Goal: Task Accomplishment & Management: Manage account settings

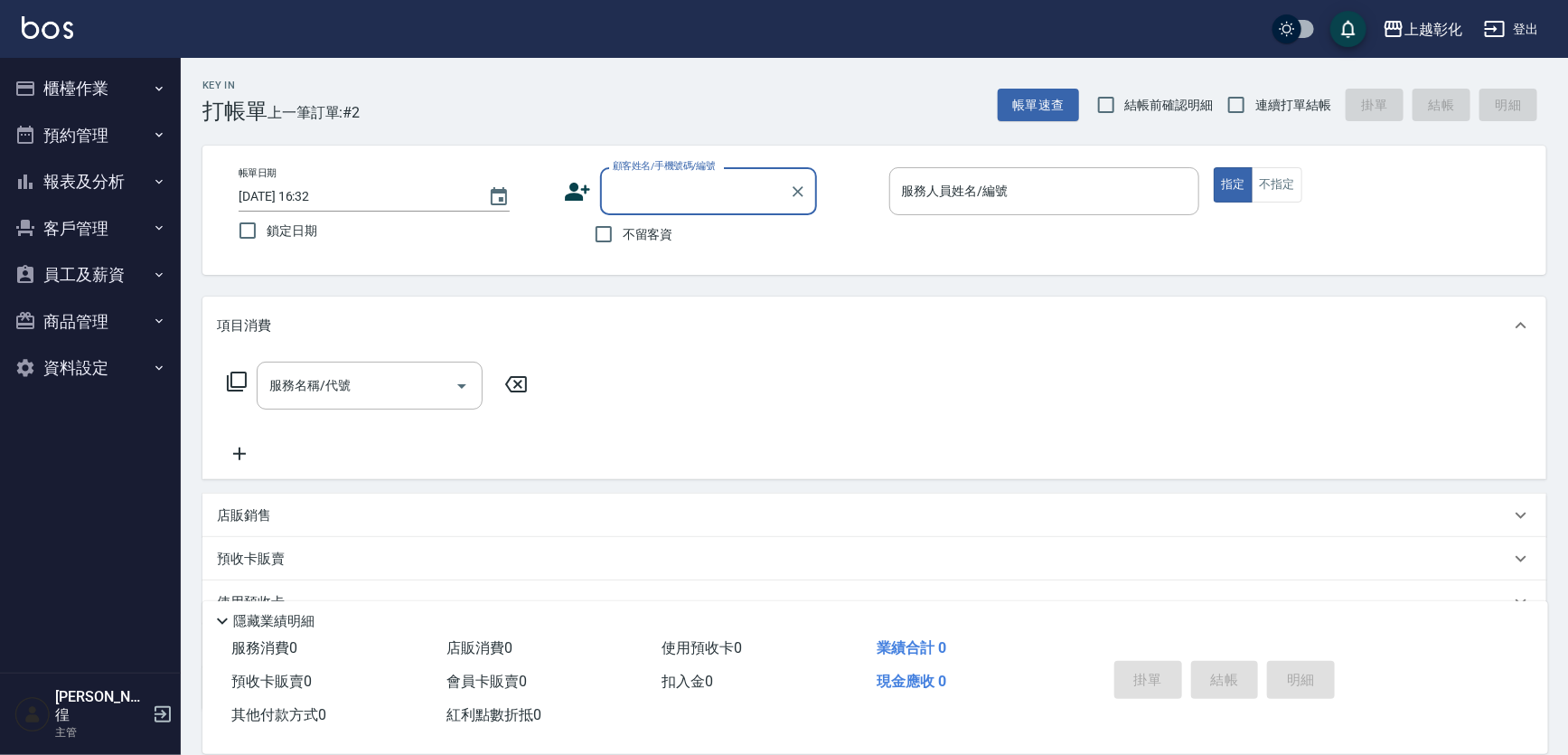
click at [46, 191] on button "報表及分析" at bounding box center [90, 181] width 167 height 47
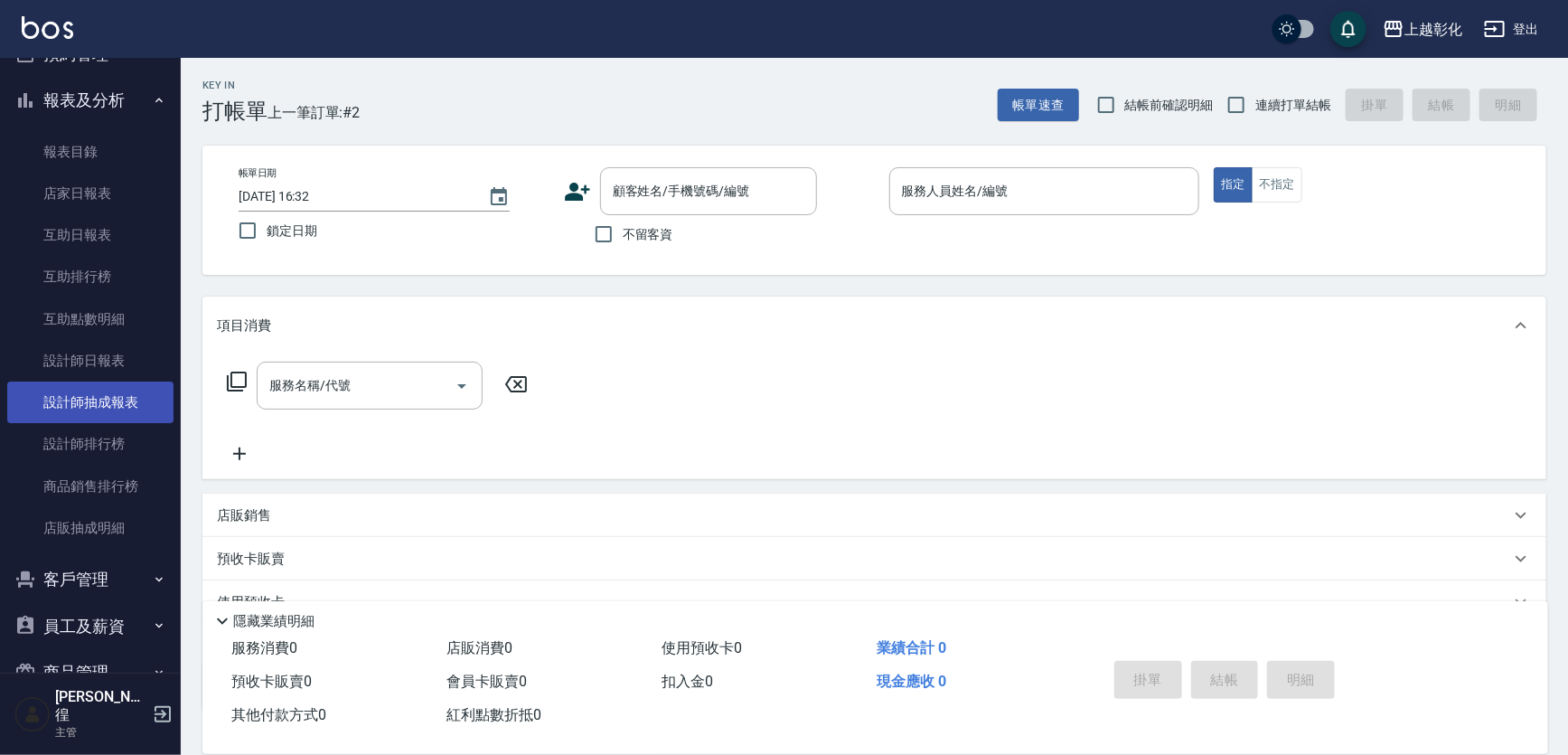
scroll to position [155, 0]
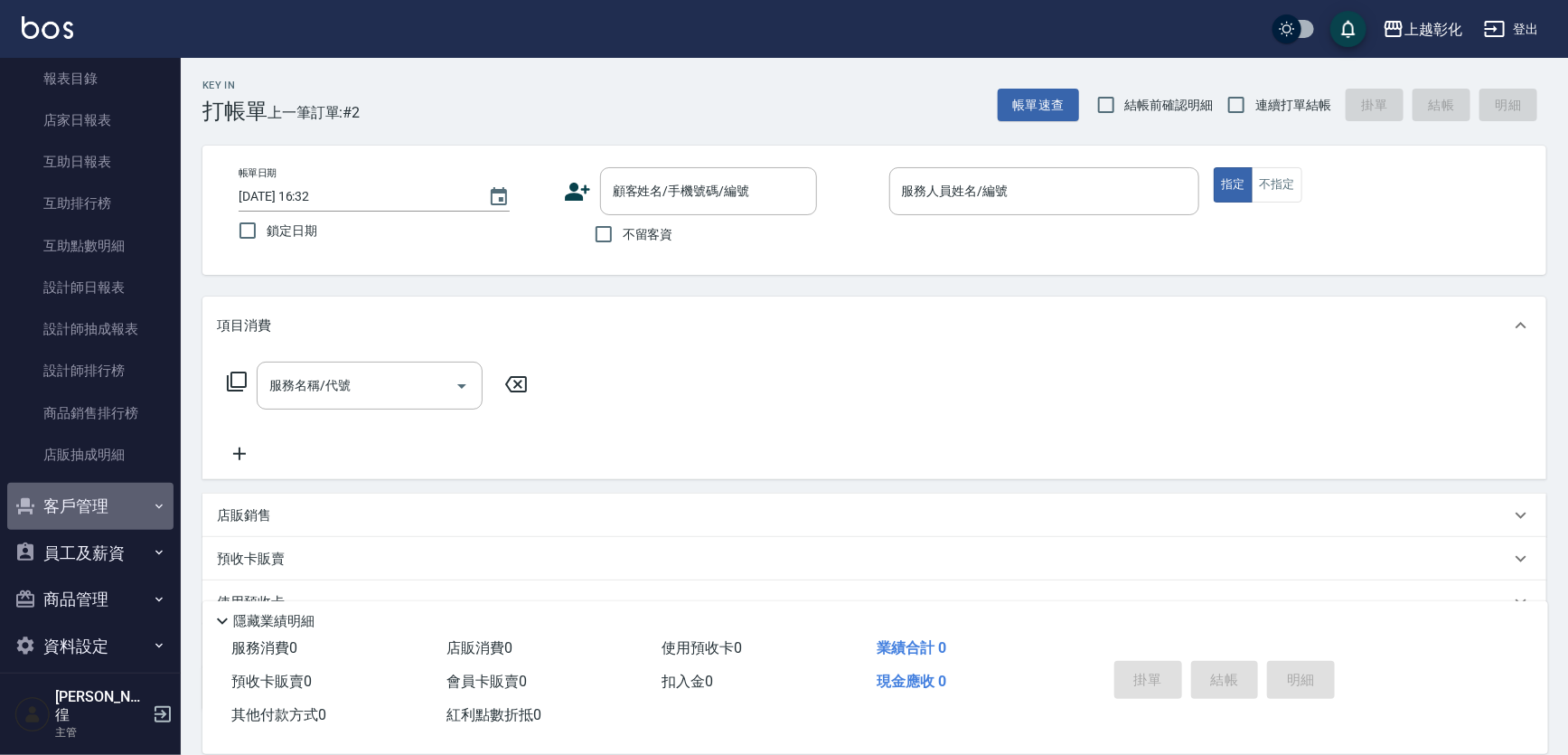
click at [112, 512] on button "客戶管理" at bounding box center [90, 506] width 167 height 47
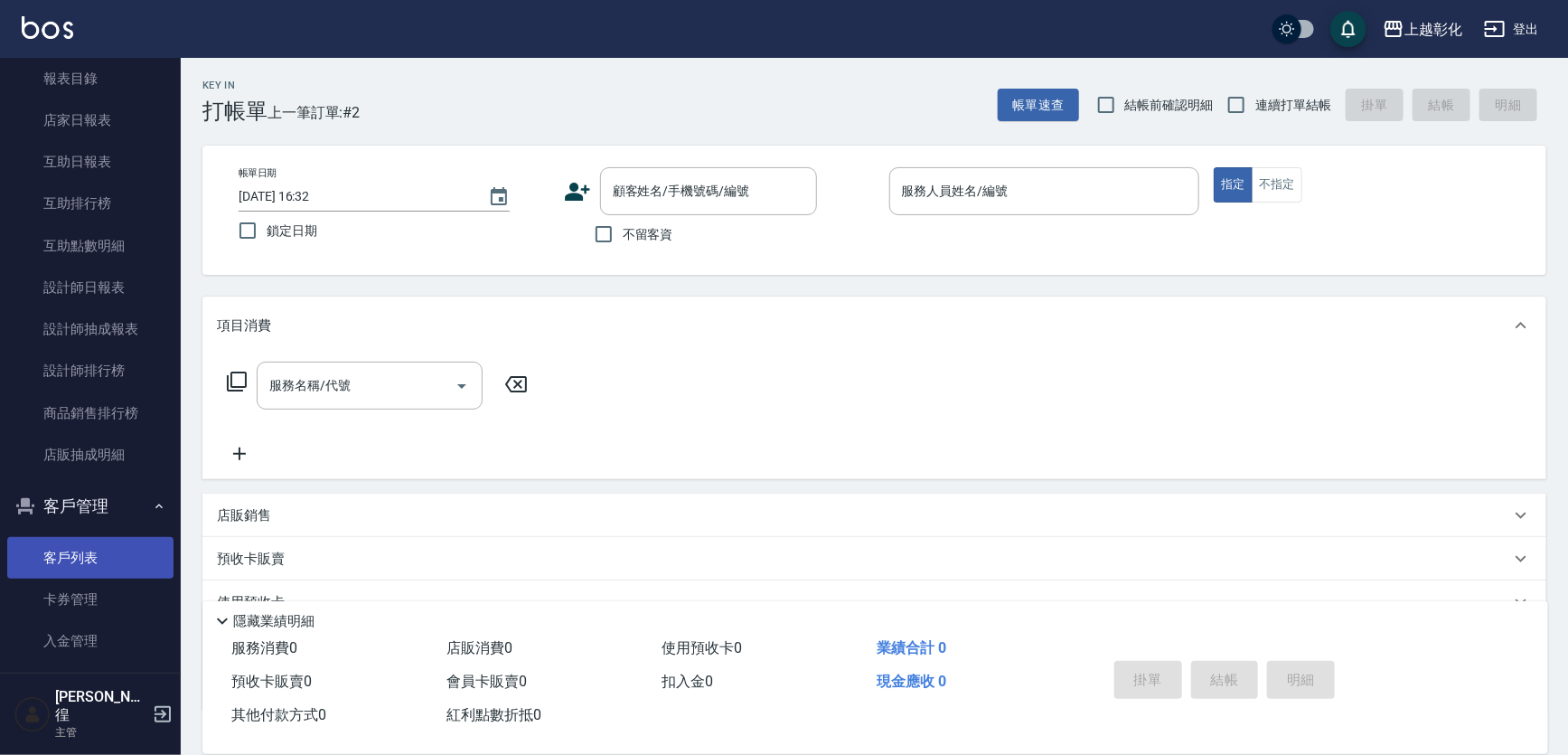
click at [110, 559] on link "客戶列表" at bounding box center [90, 558] width 167 height 42
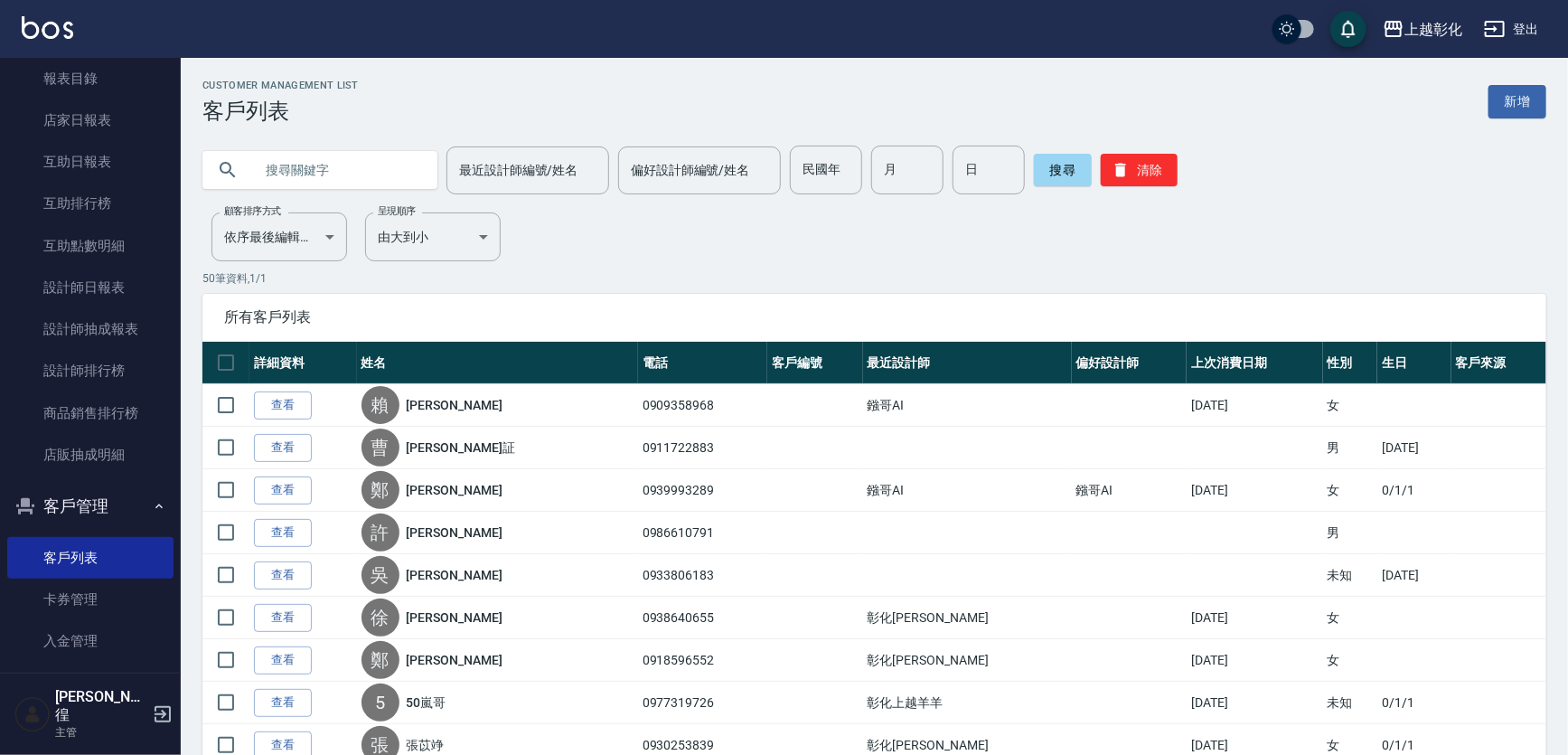
click at [416, 183] on input "text" at bounding box center [338, 170] width 170 height 49
type input "0978910810"
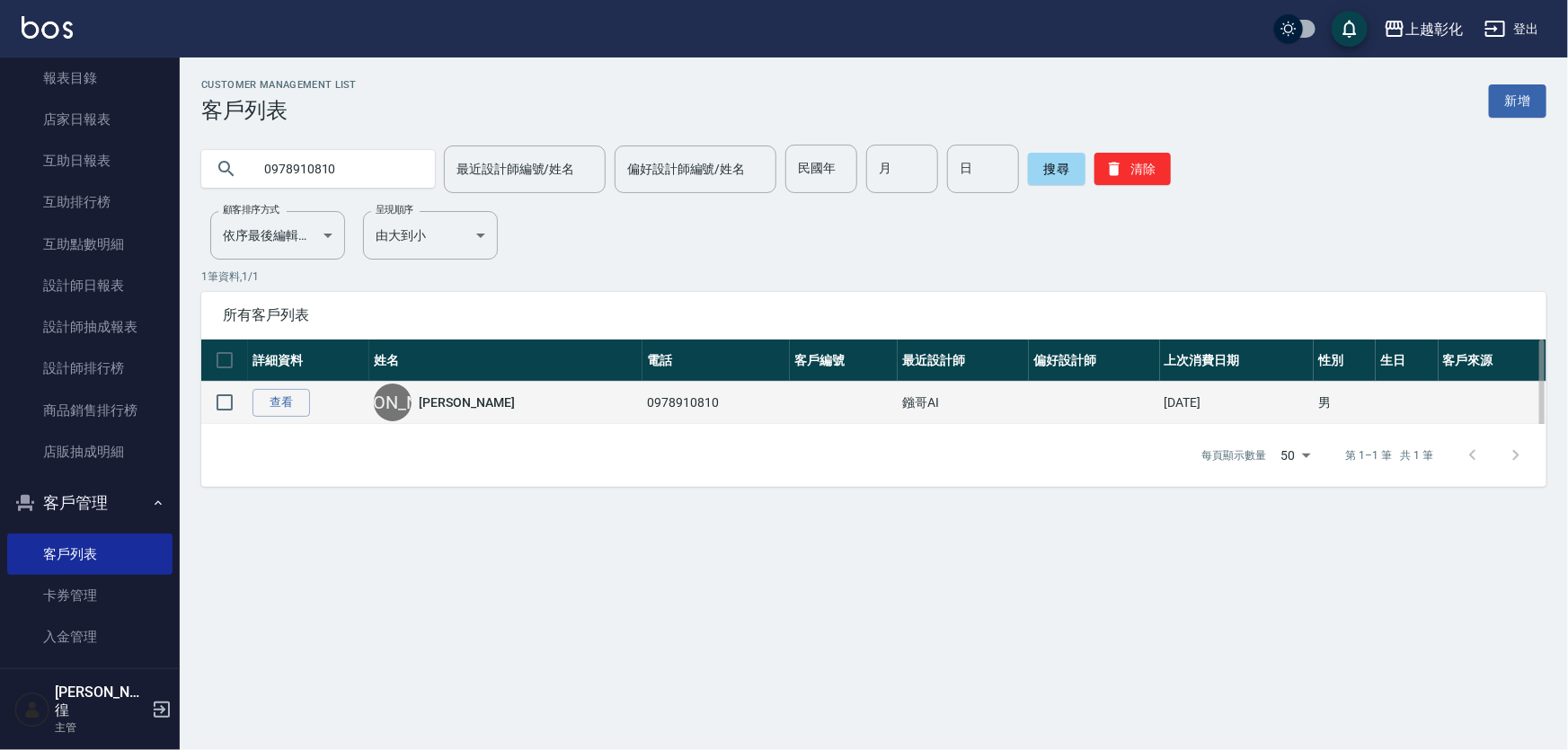
click at [327, 403] on td "查看" at bounding box center [309, 403] width 121 height 43
click at [297, 411] on link "查看" at bounding box center [281, 403] width 58 height 28
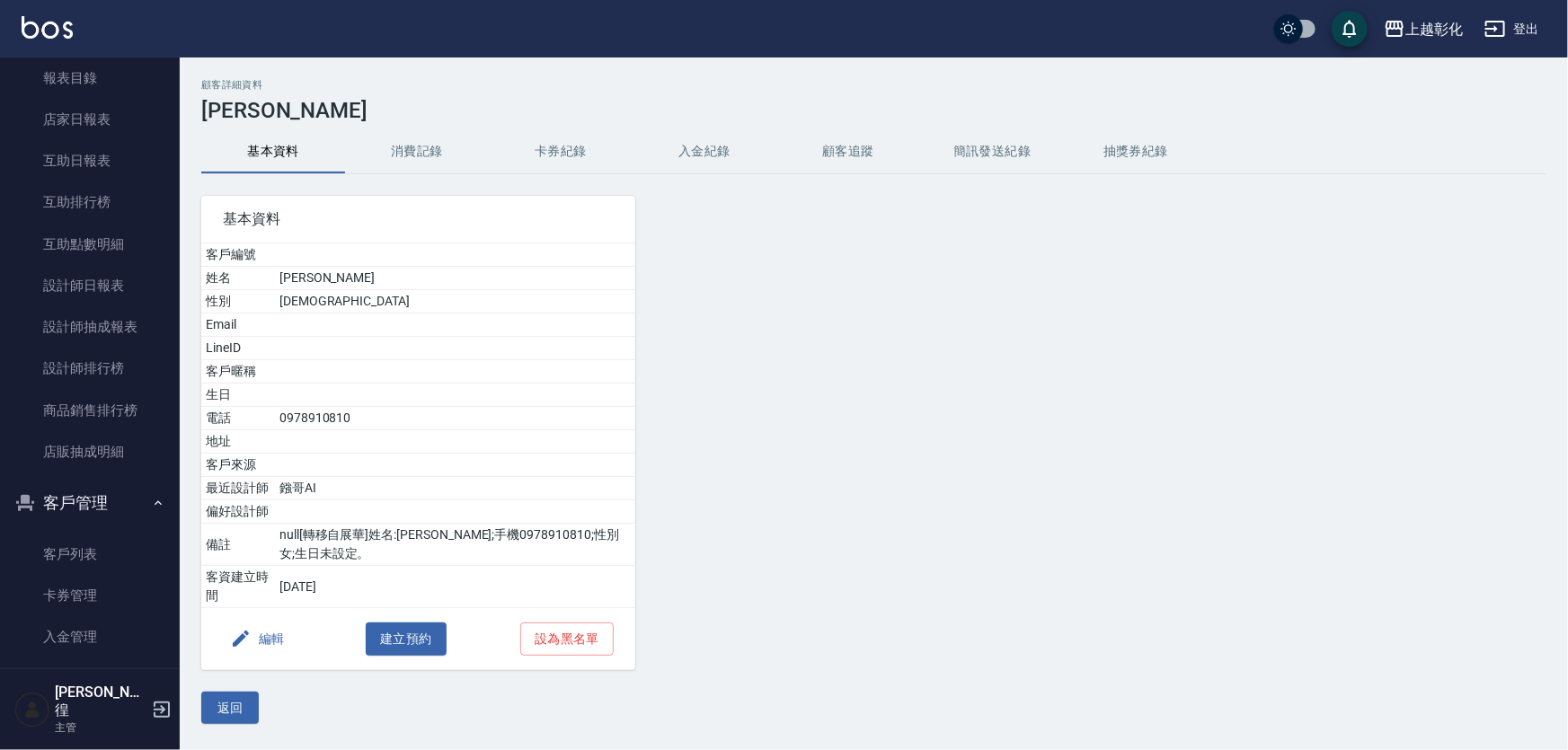
click at [708, 138] on button "入金紀錄" at bounding box center [704, 151] width 144 height 43
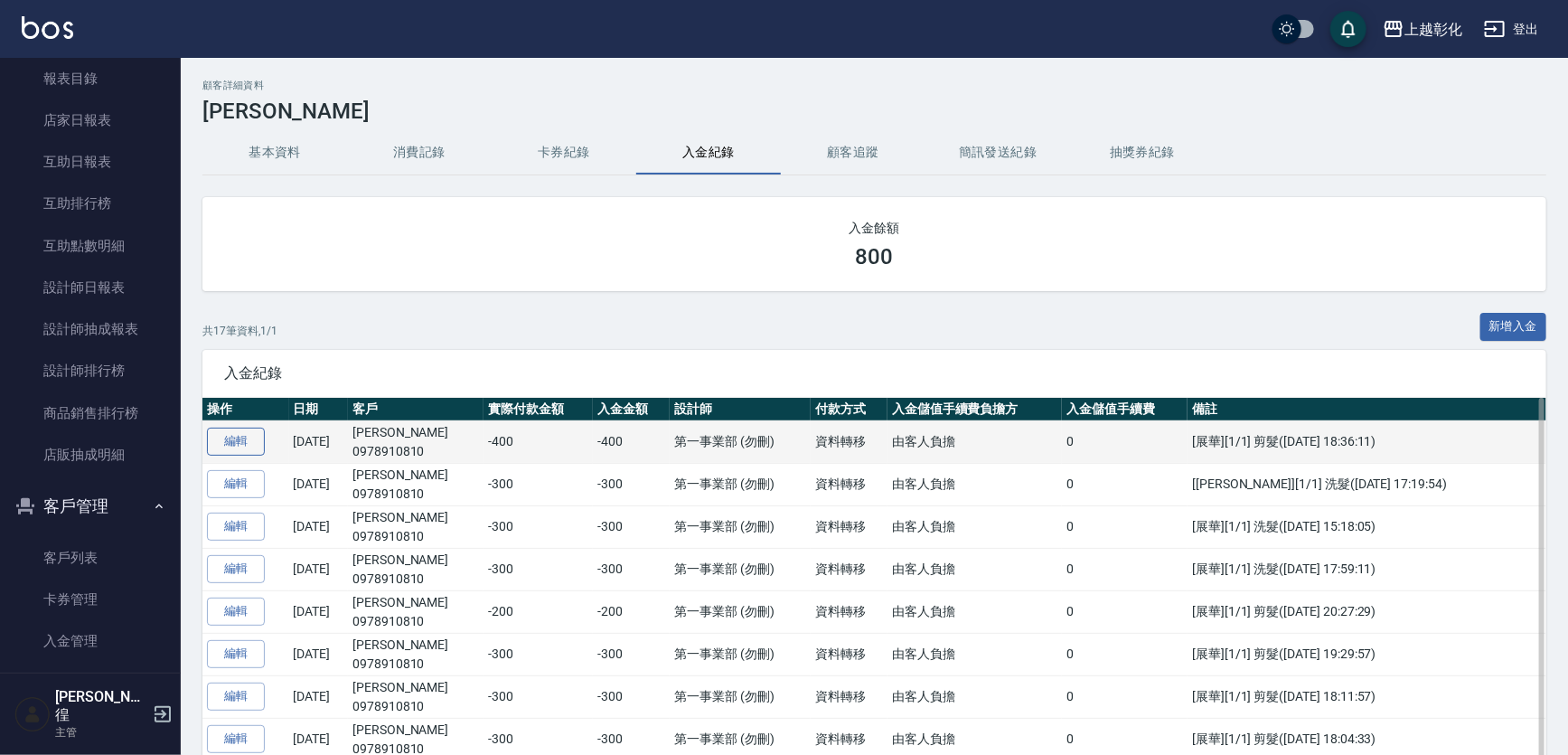
click at [248, 446] on link "編輯" at bounding box center [236, 441] width 58 height 28
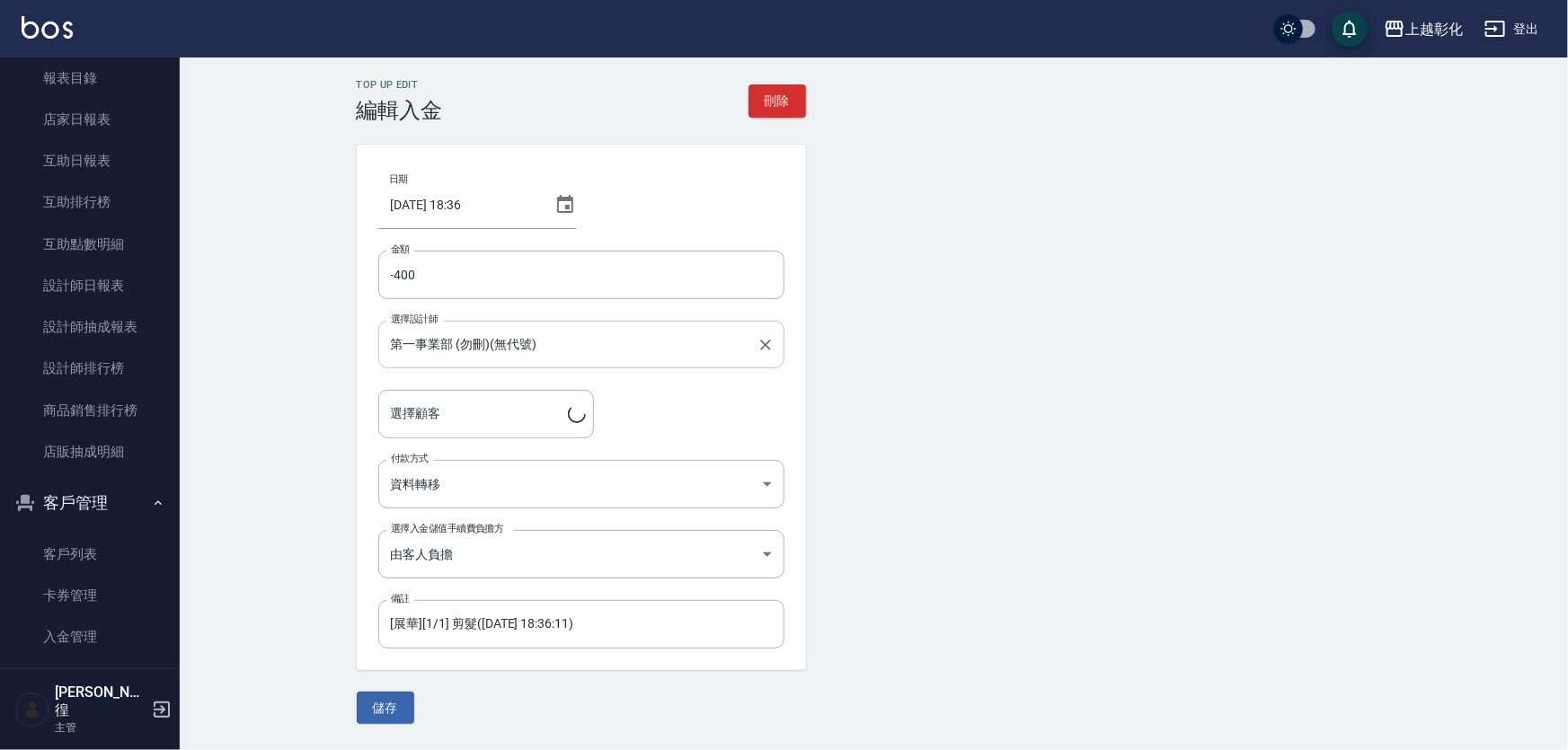
type input "[PERSON_NAME]/0978910810"
click at [76, 120] on link "店家日報表" at bounding box center [89, 120] width 166 height 42
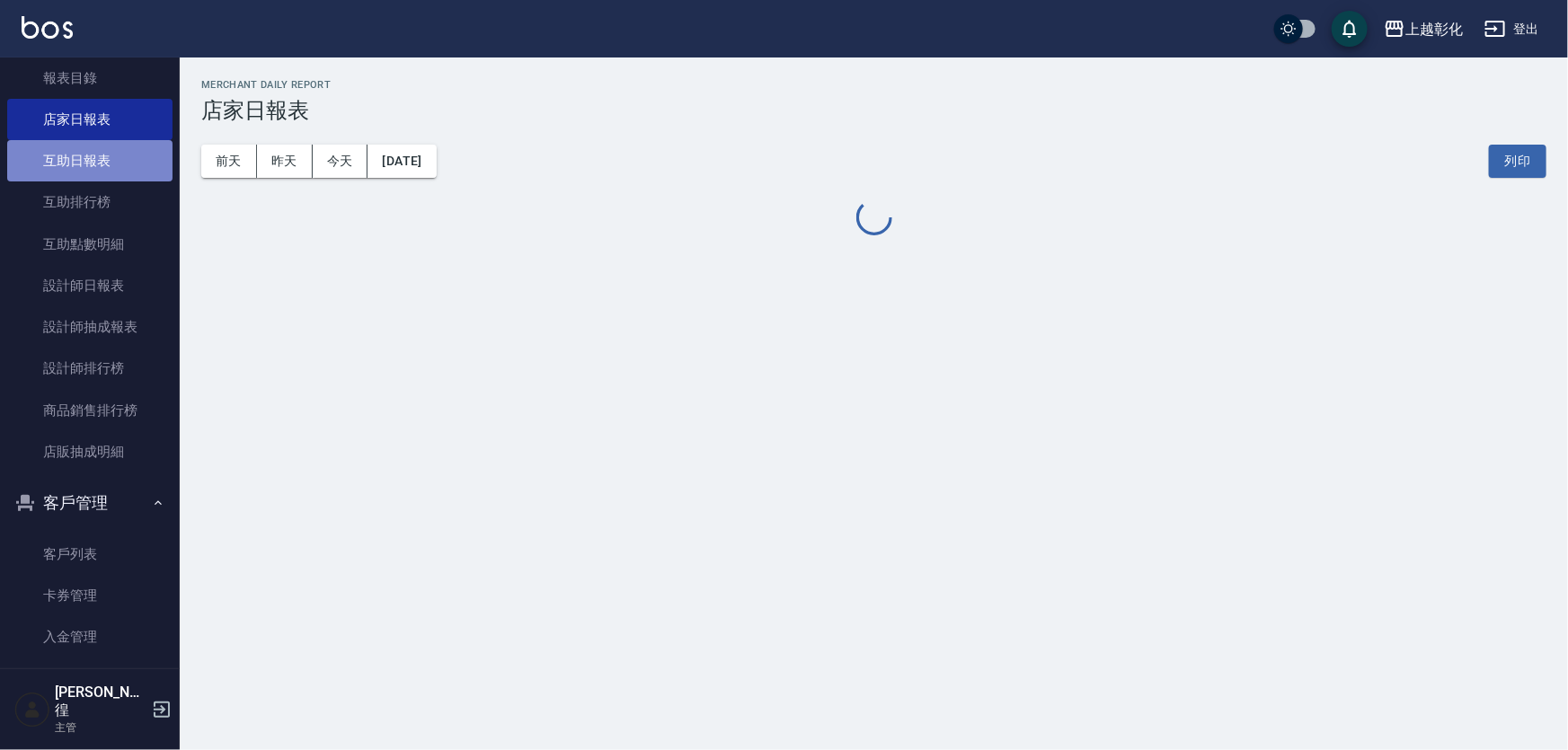
click at [107, 144] on link "互助日報表" at bounding box center [89, 161] width 166 height 42
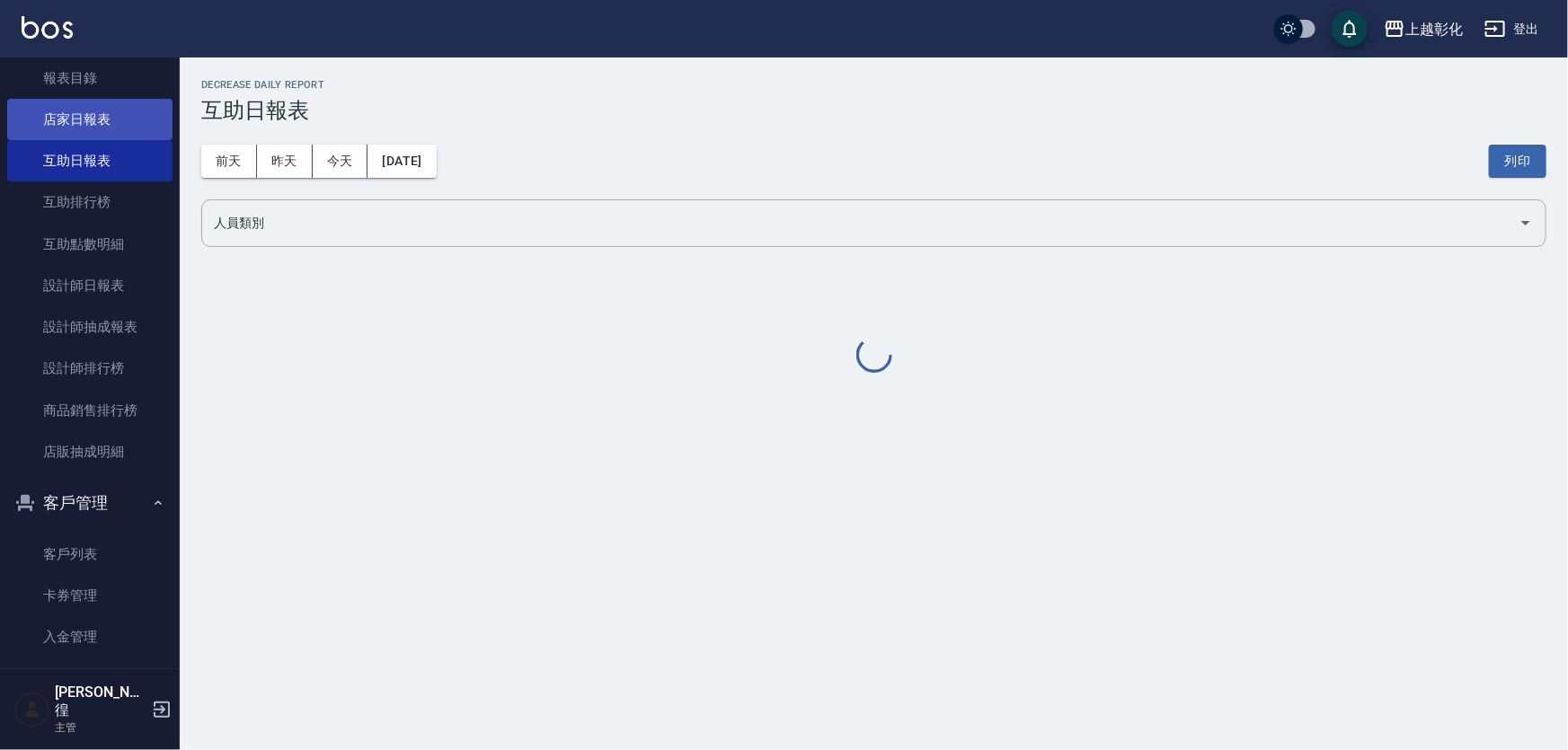
click at [110, 119] on link "店家日報表" at bounding box center [89, 120] width 166 height 42
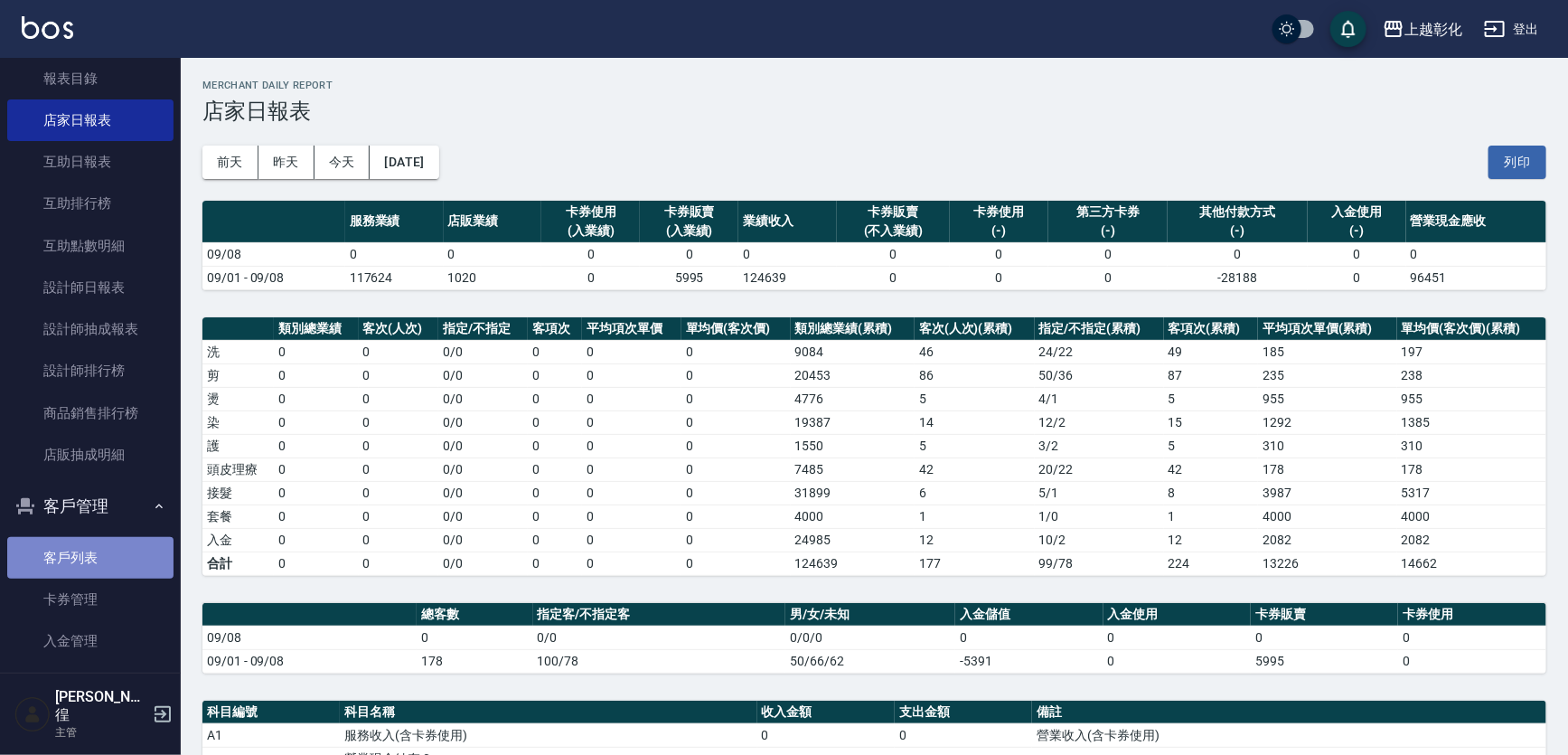
click at [97, 564] on link "客戶列表" at bounding box center [90, 558] width 167 height 42
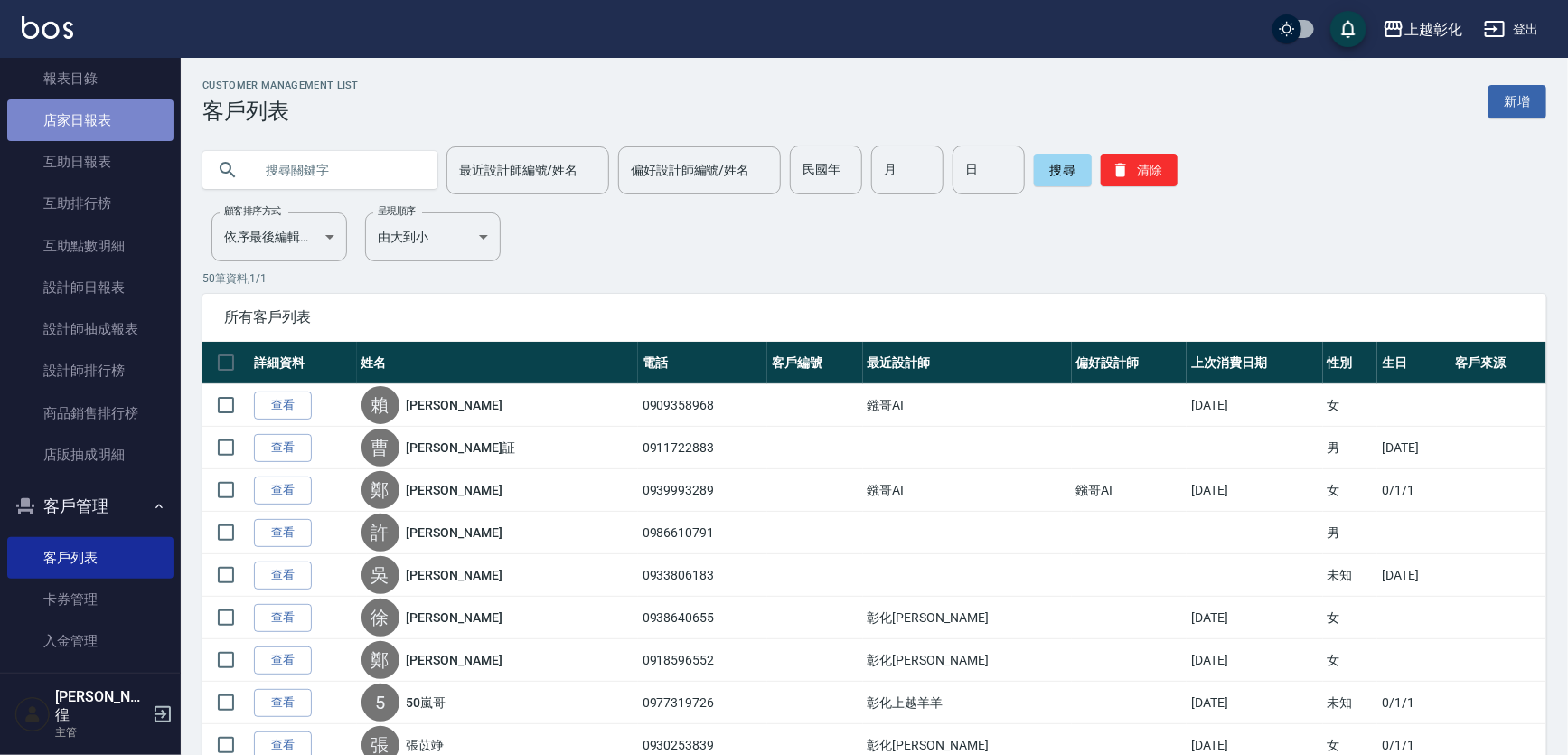
click at [104, 118] on link "店家日報表" at bounding box center [90, 121] width 167 height 42
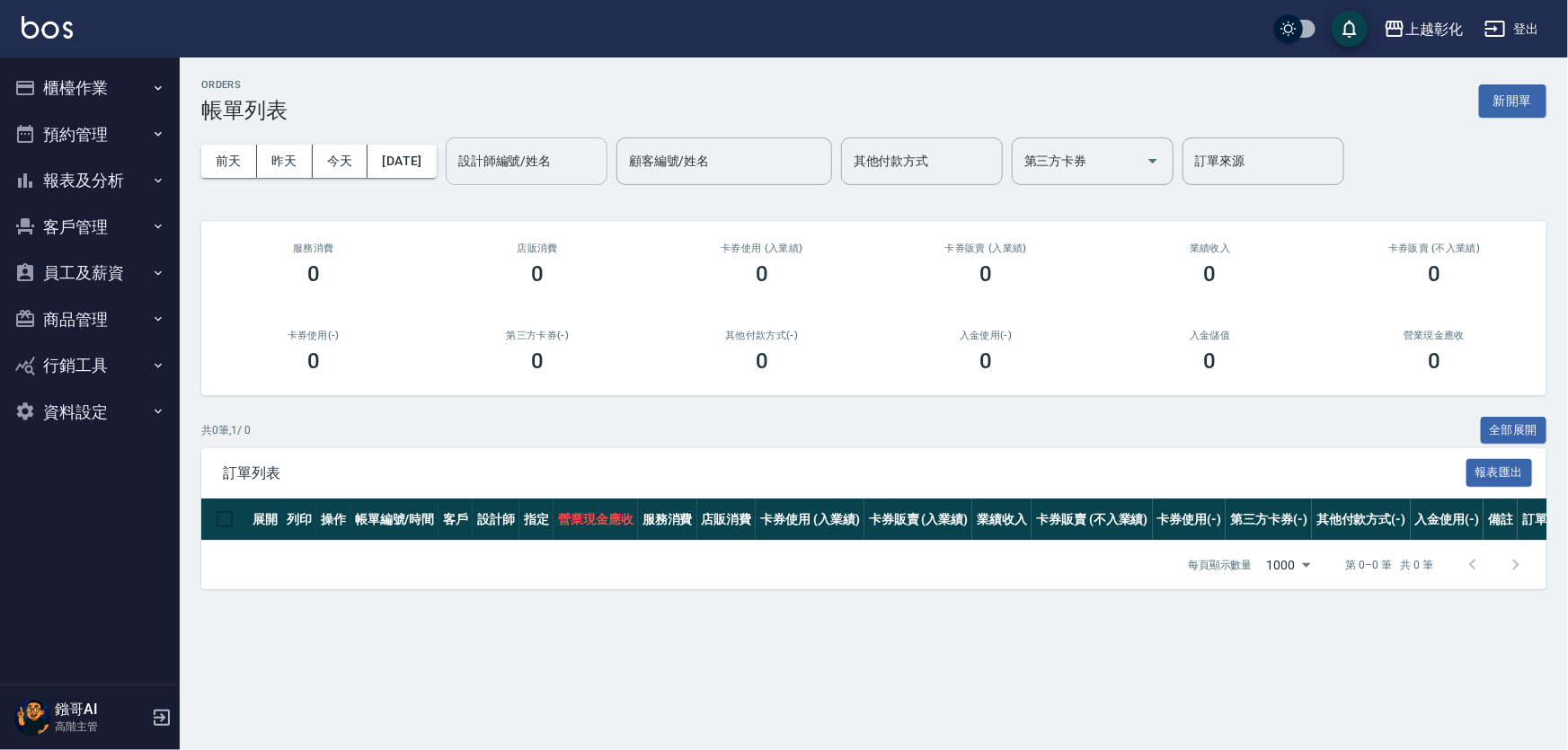
click at [556, 164] on div "設計師編號/姓名 設計師編號/姓名" at bounding box center [526, 162] width 162 height 48
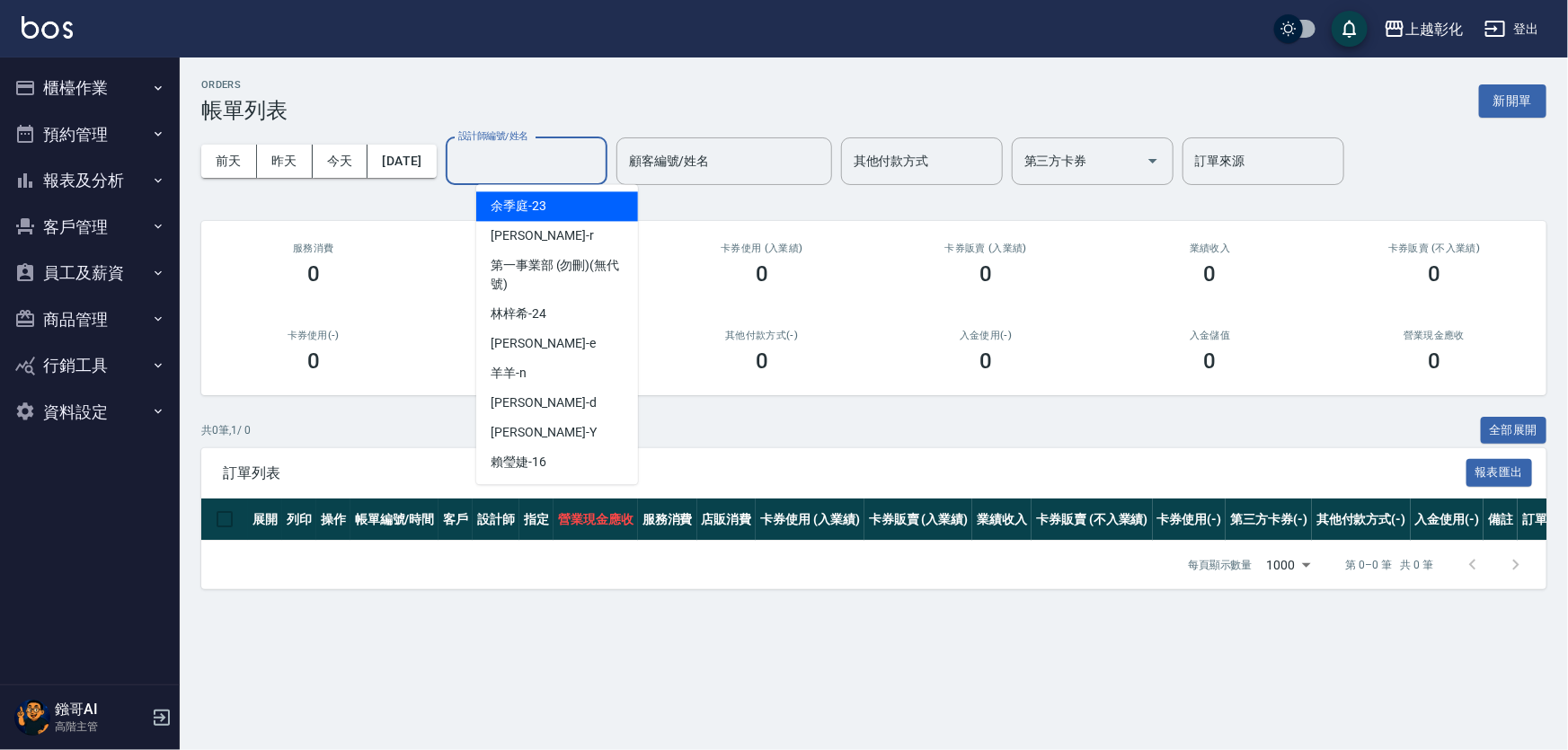
click at [607, 152] on div "設計師編號/姓名" at bounding box center [526, 162] width 162 height 48
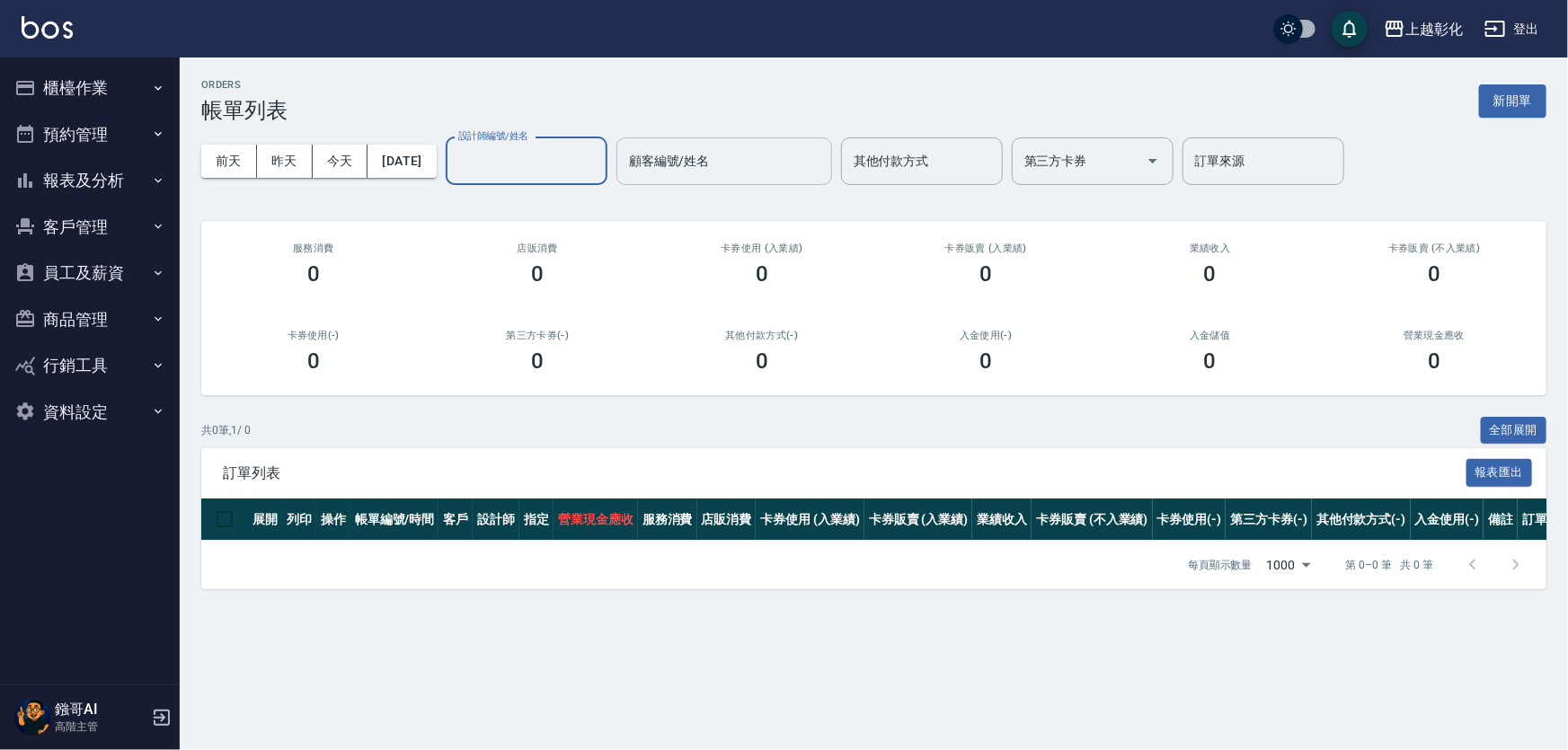
click at [710, 162] on input "顧客編號/姓名" at bounding box center [723, 162] width 199 height 32
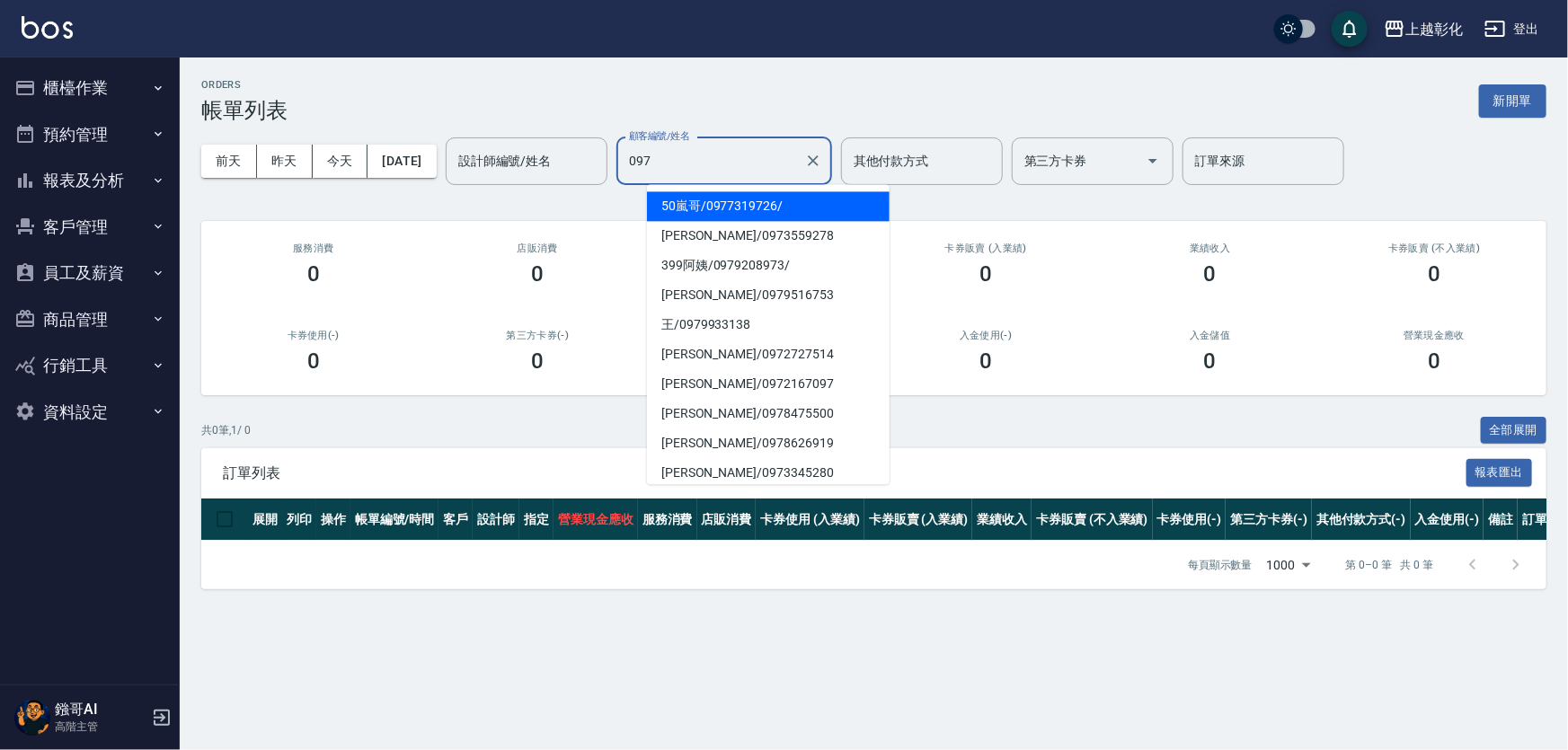
type input "097"
click at [99, 199] on button "報表及分析" at bounding box center [89, 180] width 166 height 47
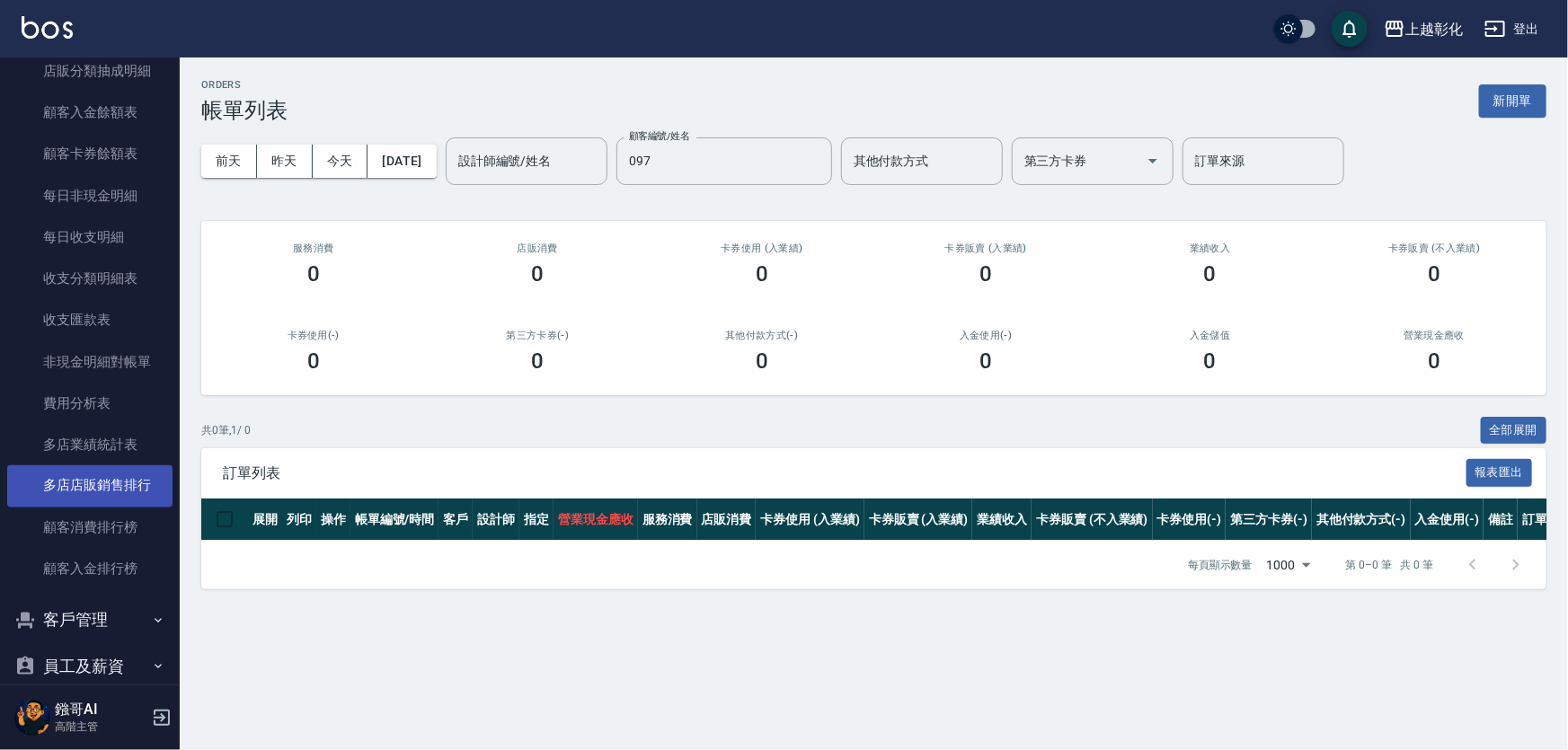
scroll to position [1530, 0]
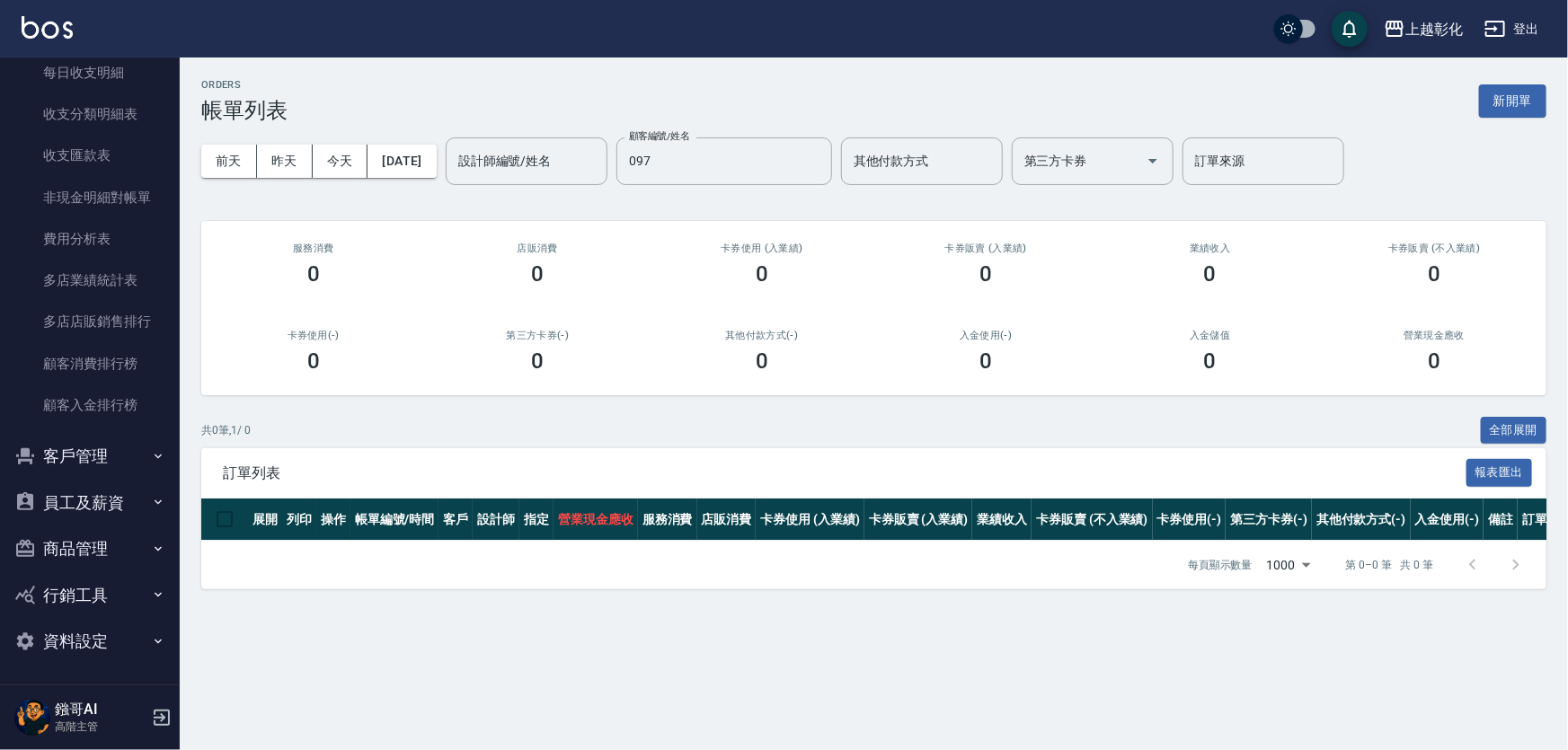
click at [113, 473] on button "客戶管理" at bounding box center [89, 455] width 166 height 47
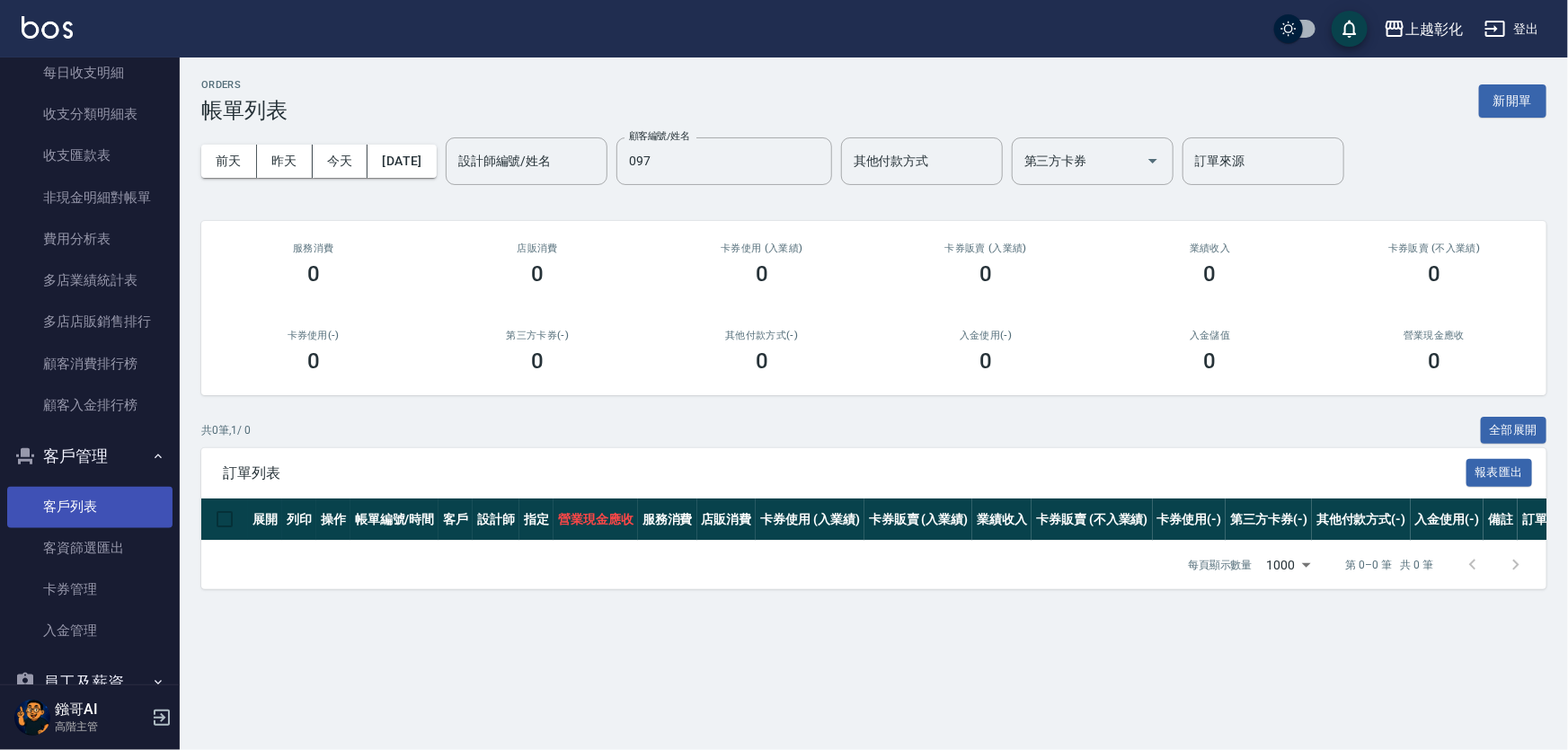
click at [109, 513] on link "客戶列表" at bounding box center [89, 508] width 166 height 42
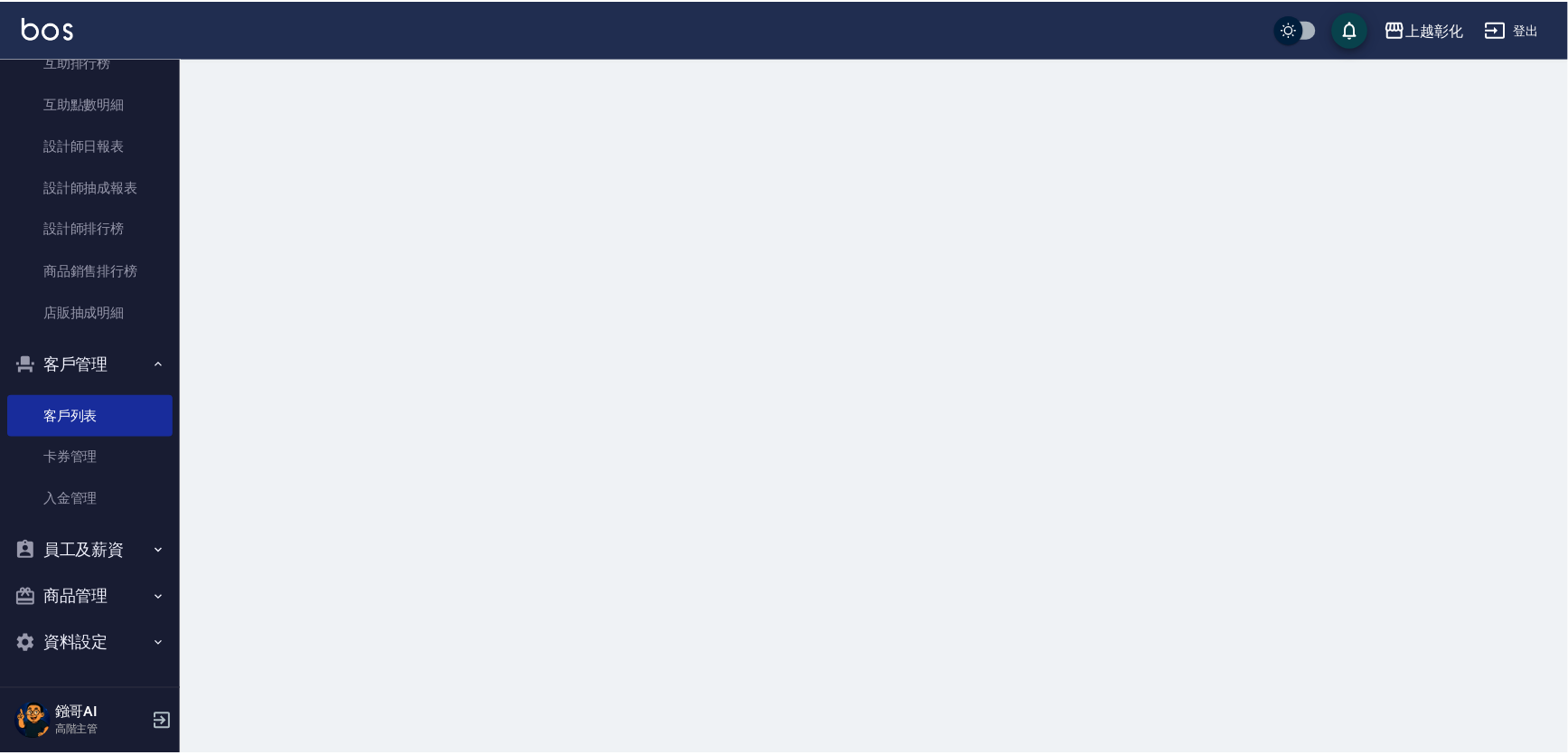
scroll to position [296, 0]
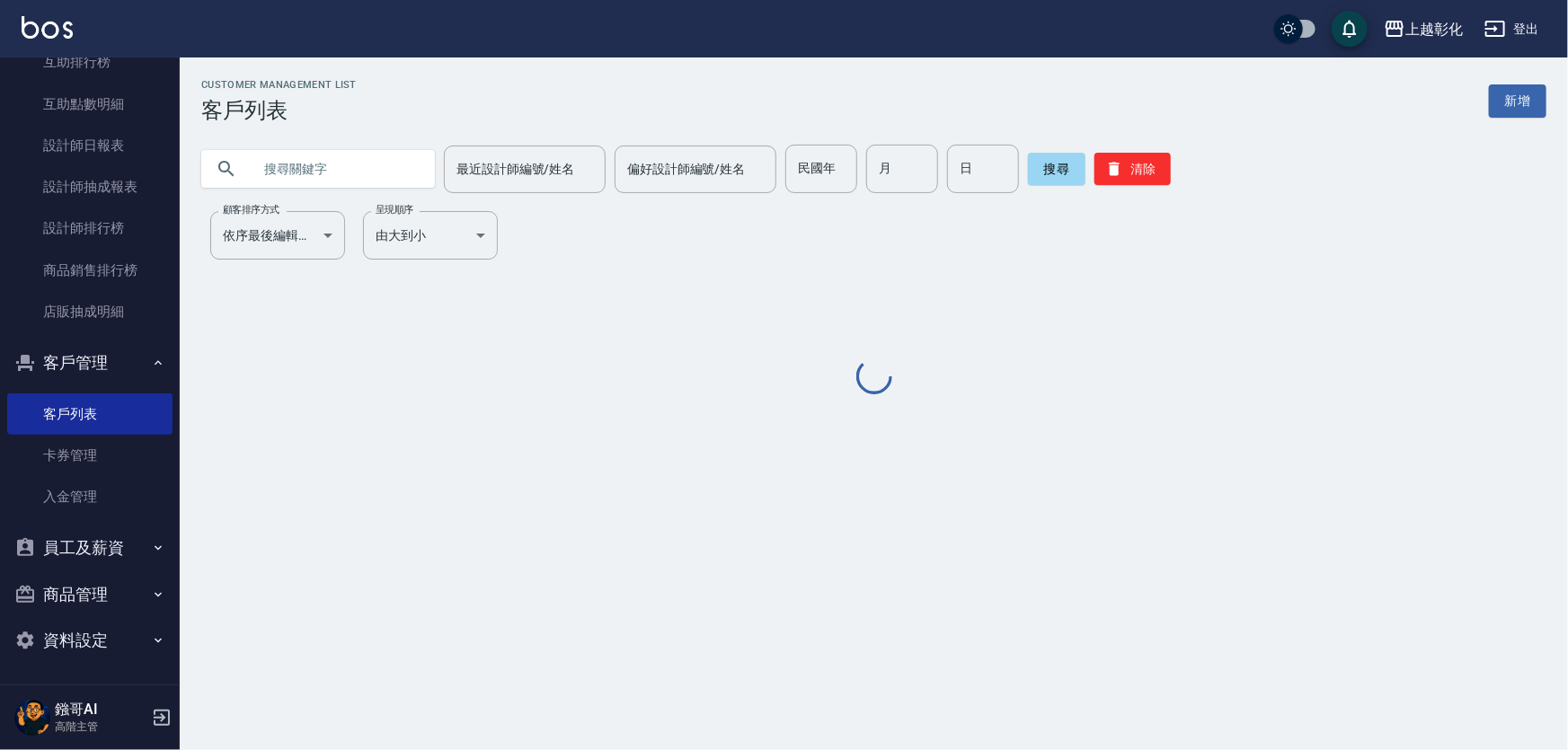
click at [372, 181] on input "text" at bounding box center [336, 169] width 169 height 49
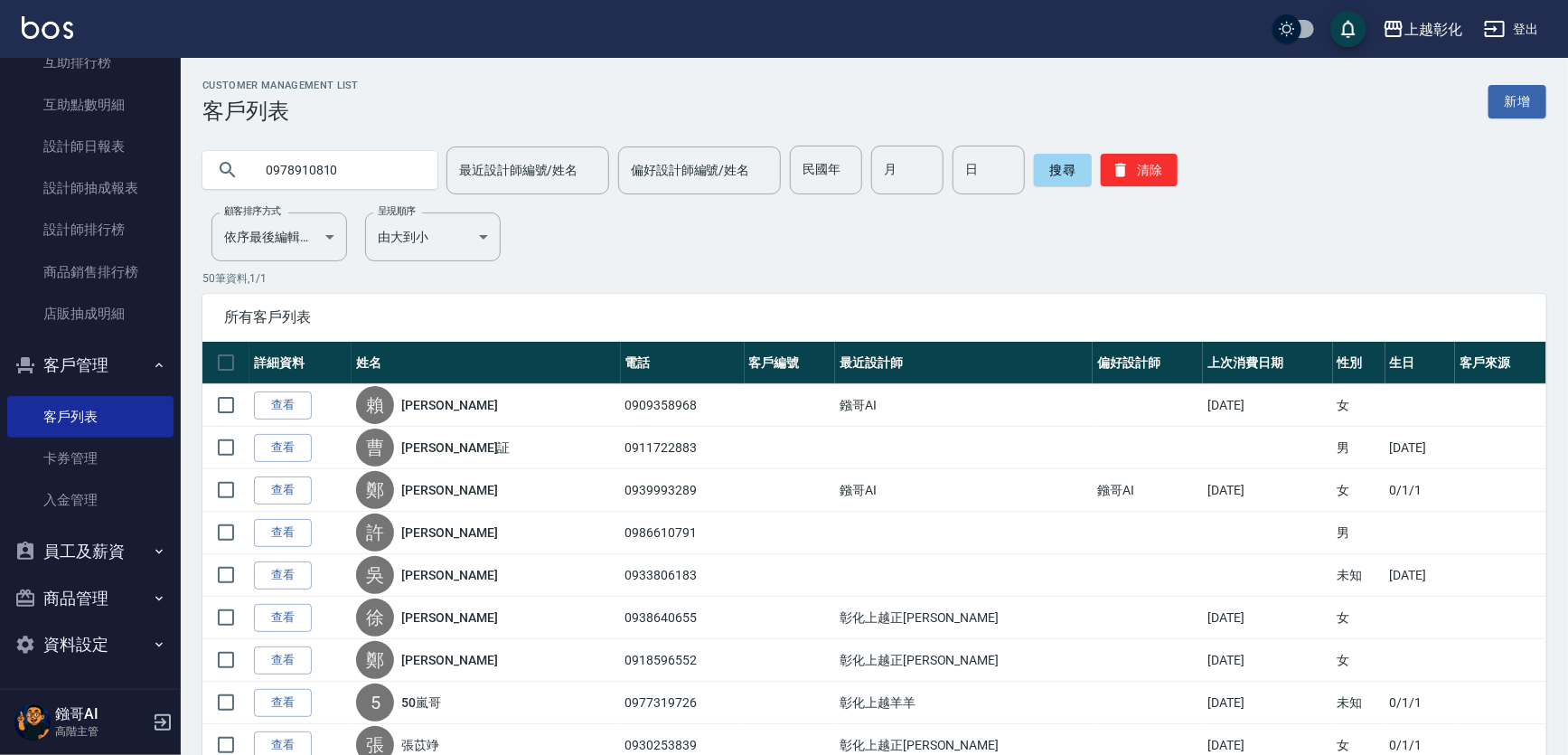
type input "0978910810"
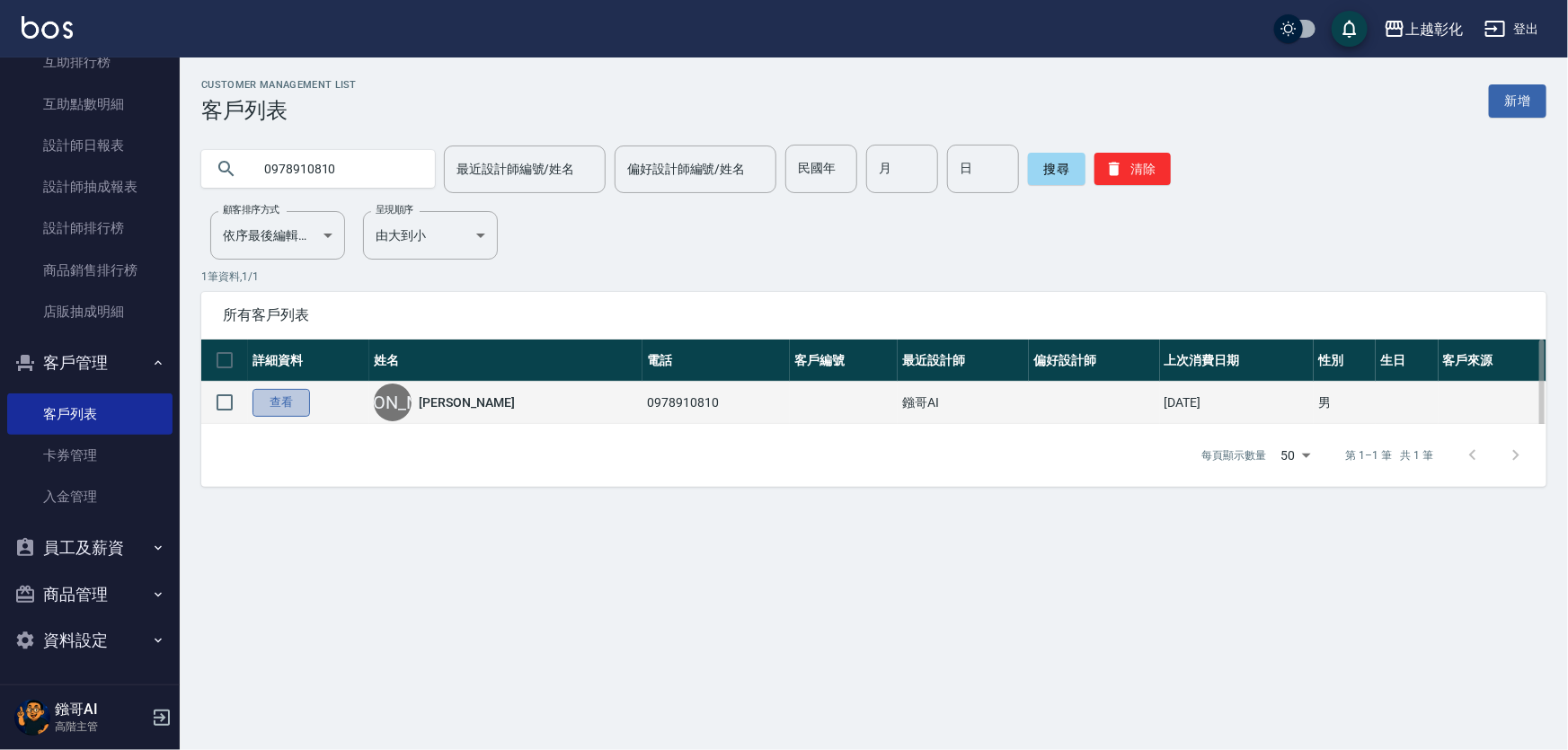
click at [310, 410] on link "查看" at bounding box center [281, 403] width 58 height 28
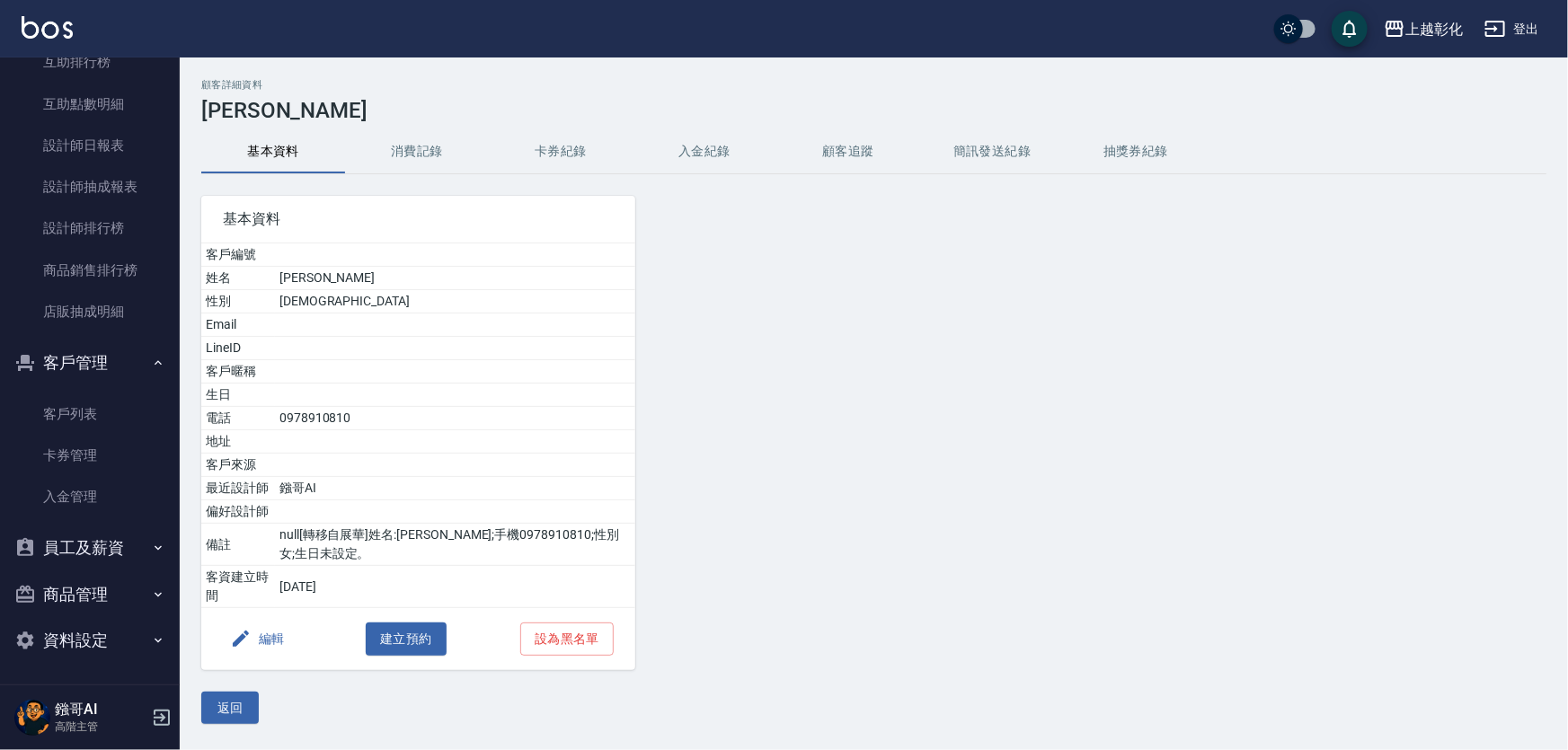
click at [416, 145] on button "消費記錄" at bounding box center [417, 151] width 144 height 43
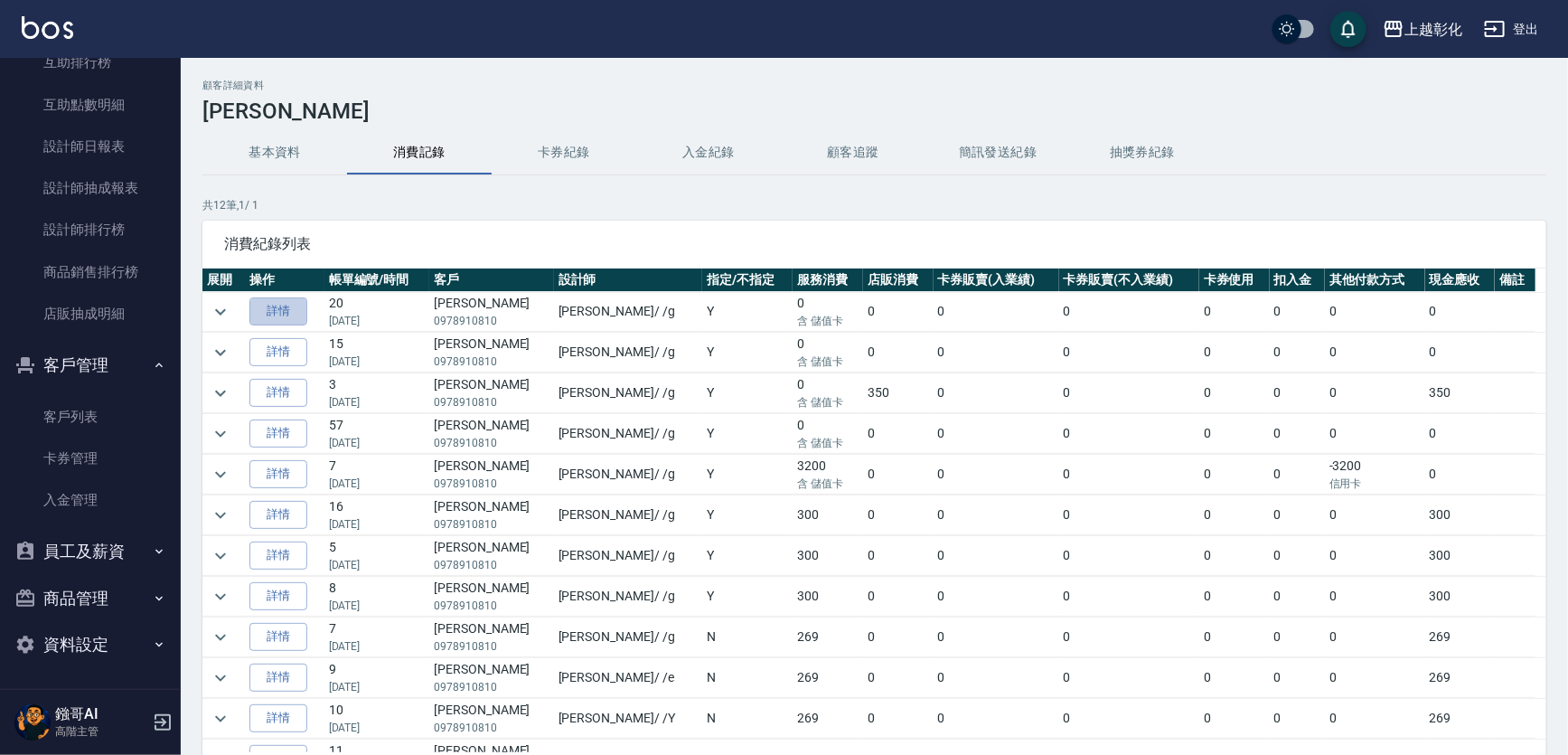
click at [287, 317] on link "詳情" at bounding box center [278, 312] width 58 height 28
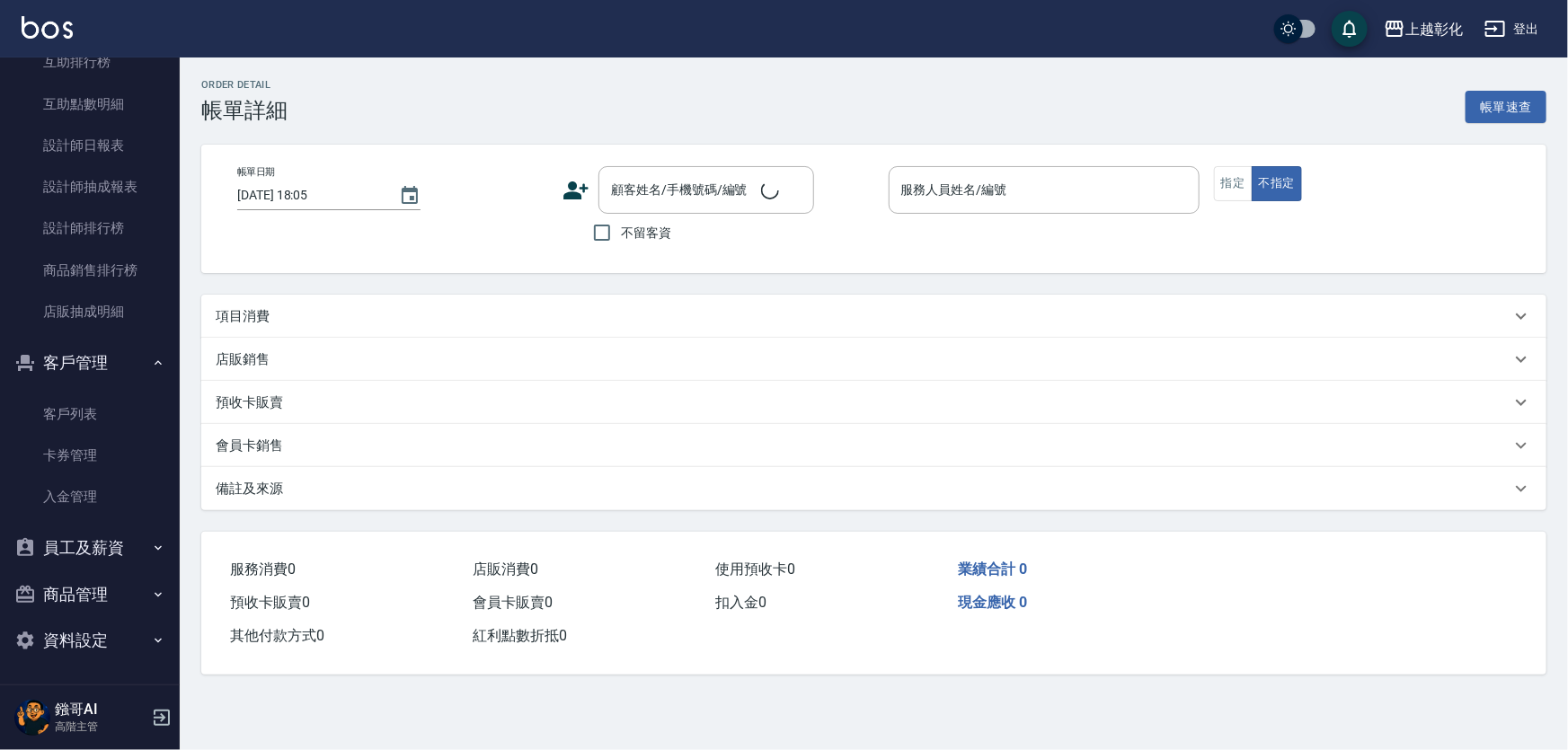
type input "2025/06/09 19:53"
type input "Gary-g"
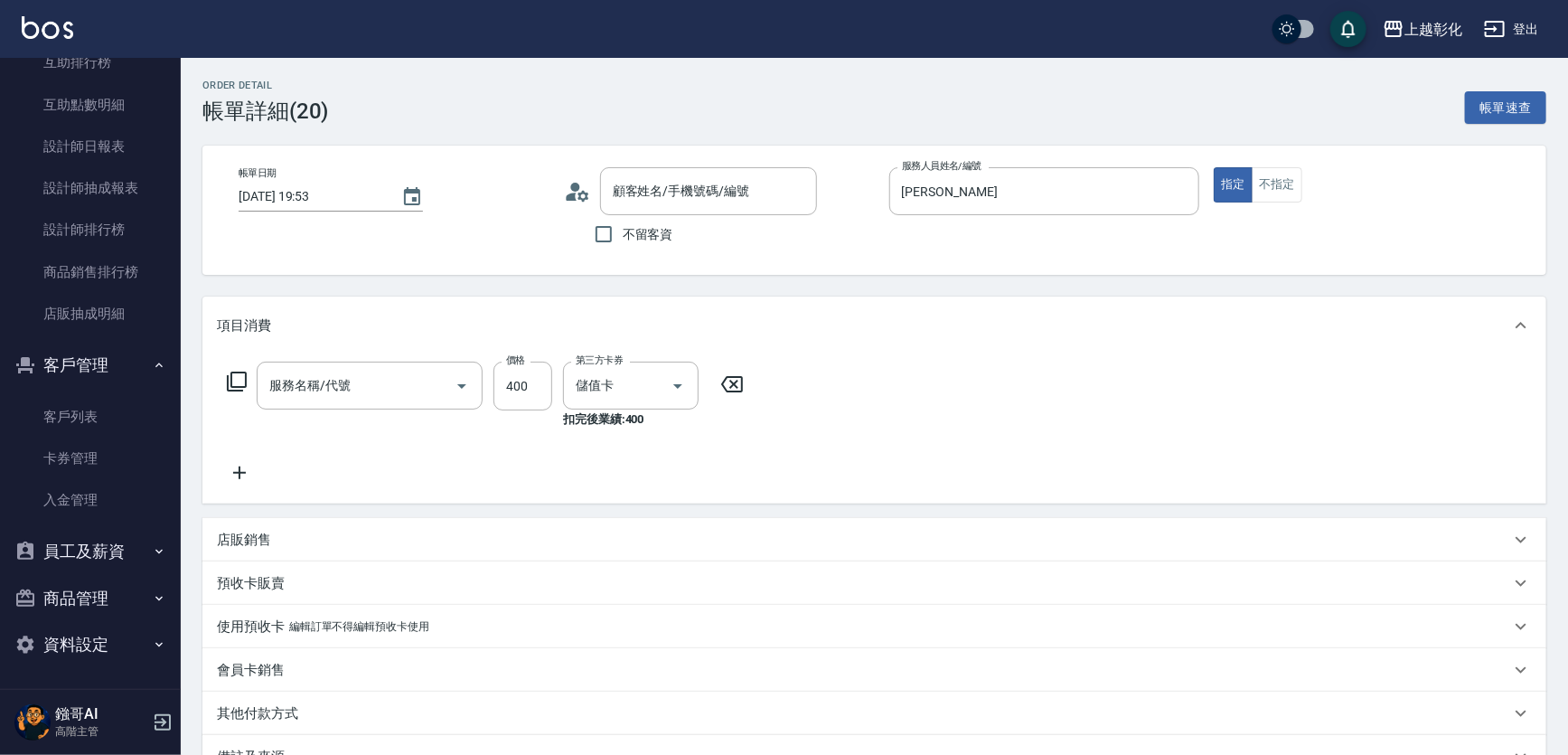
type input "李易達/0978910810/null"
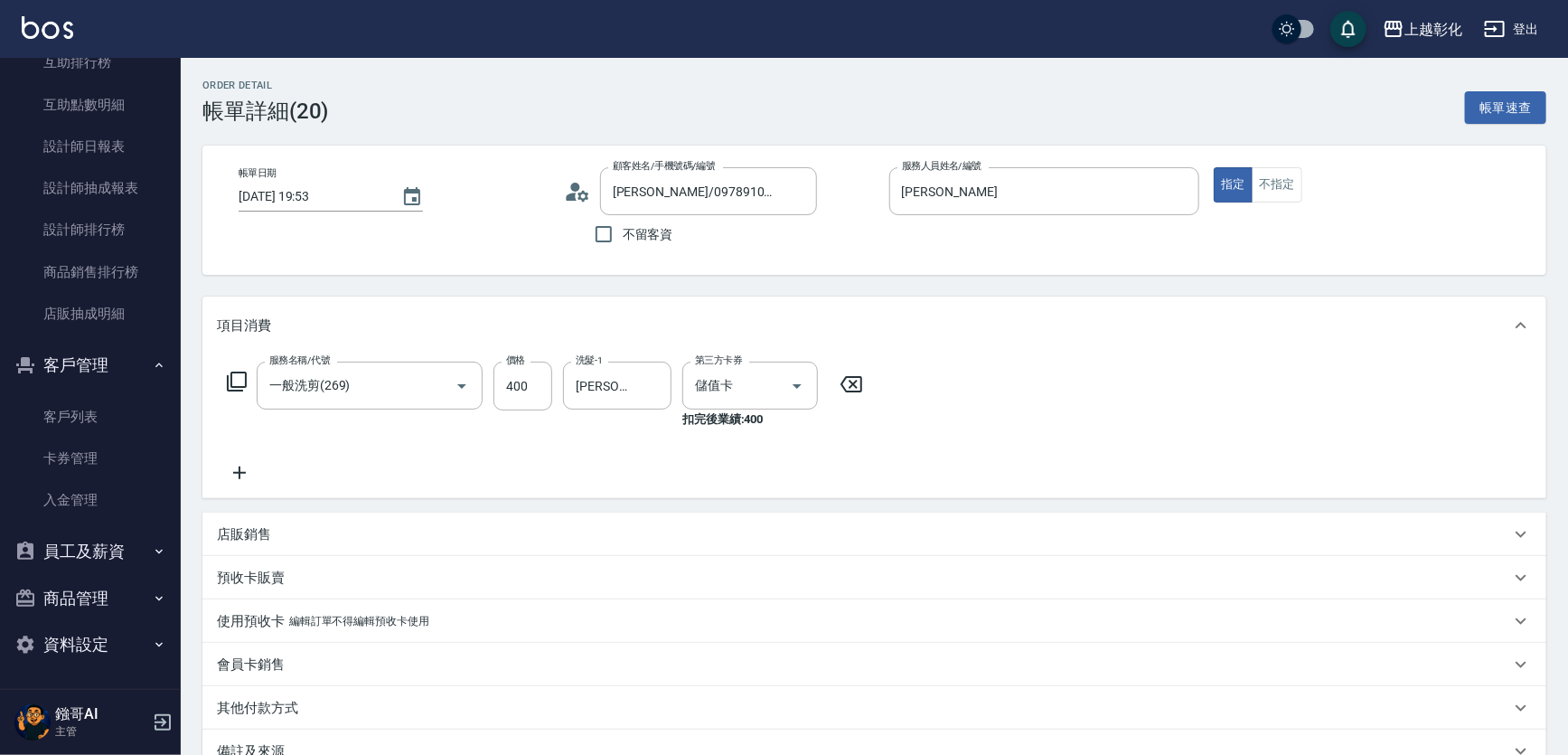
type input "一般洗剪(269)"
click at [81, 417] on link "客戶列表" at bounding box center [90, 417] width 167 height 42
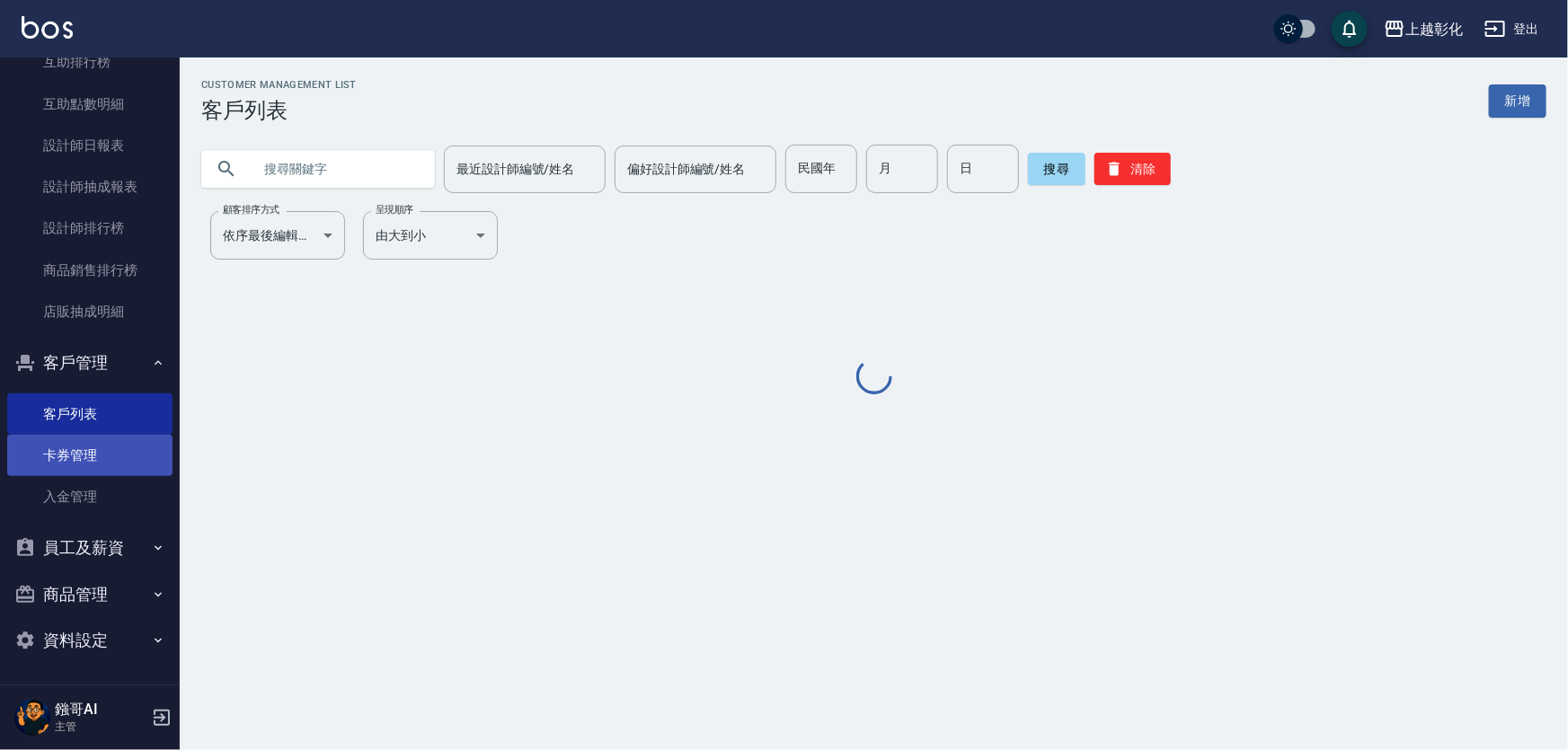
click at [80, 462] on link "卡券管理" at bounding box center [89, 455] width 166 height 42
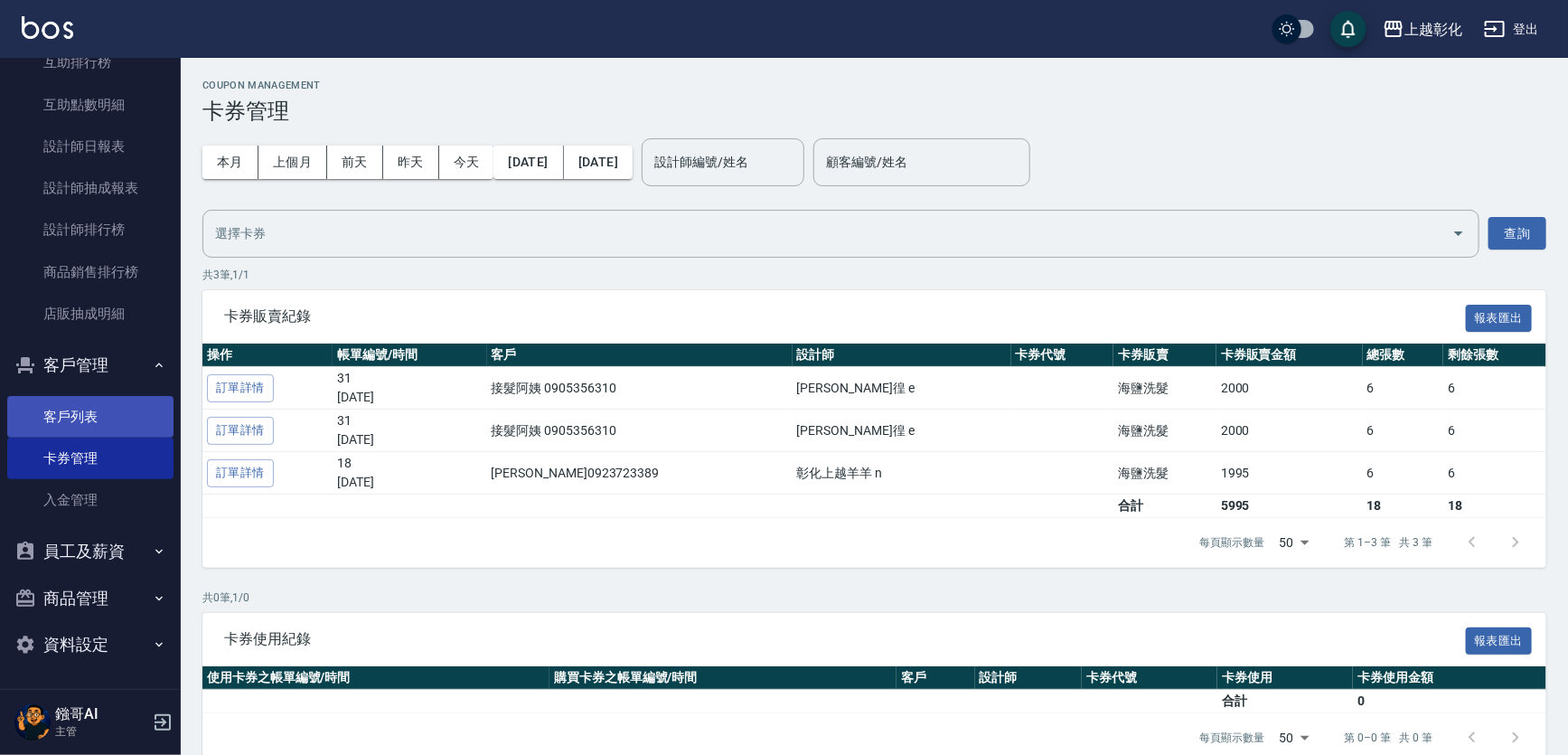
click at [62, 415] on link "客戶列表" at bounding box center [90, 417] width 167 height 42
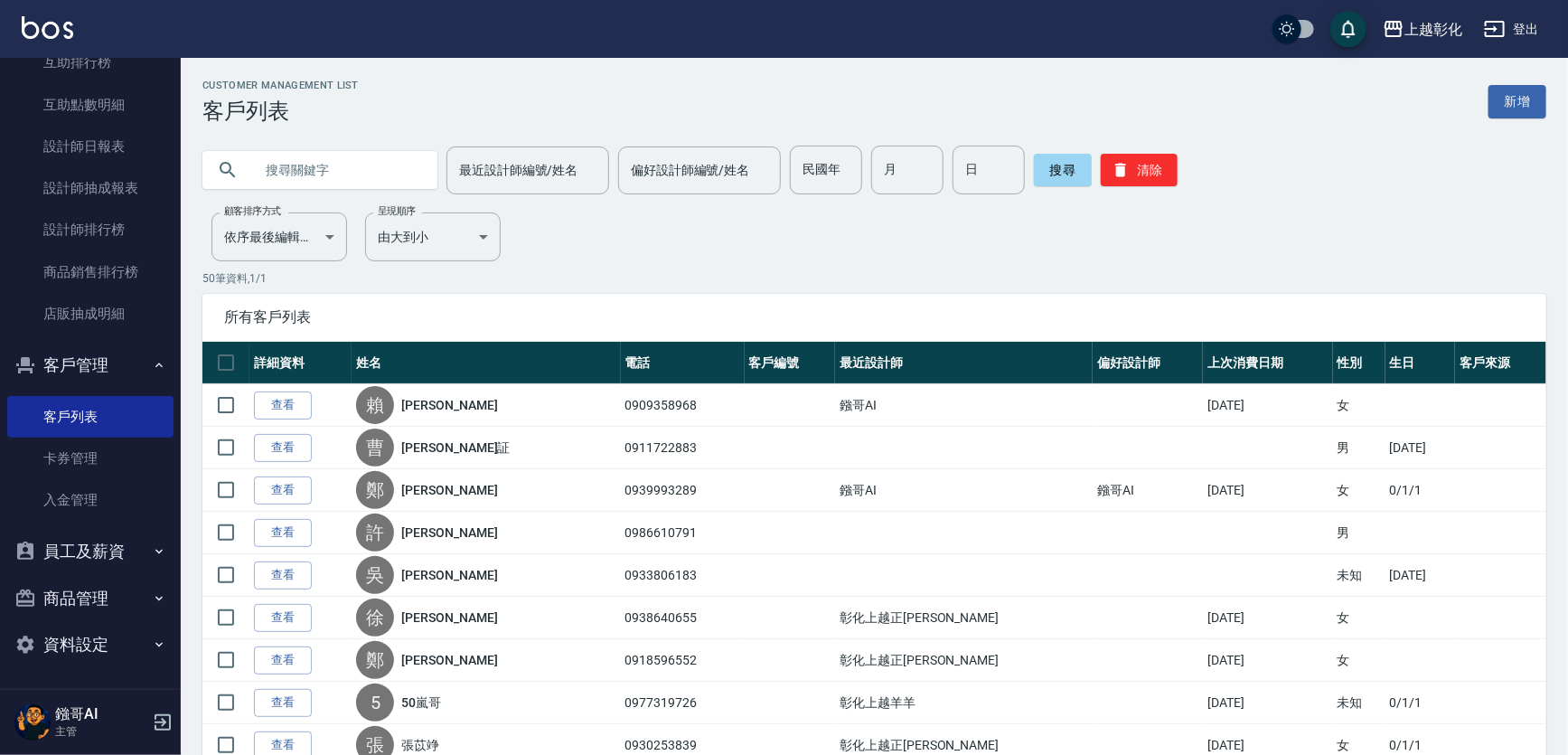
click at [1502, 97] on link "新增" at bounding box center [1517, 102] width 58 height 34
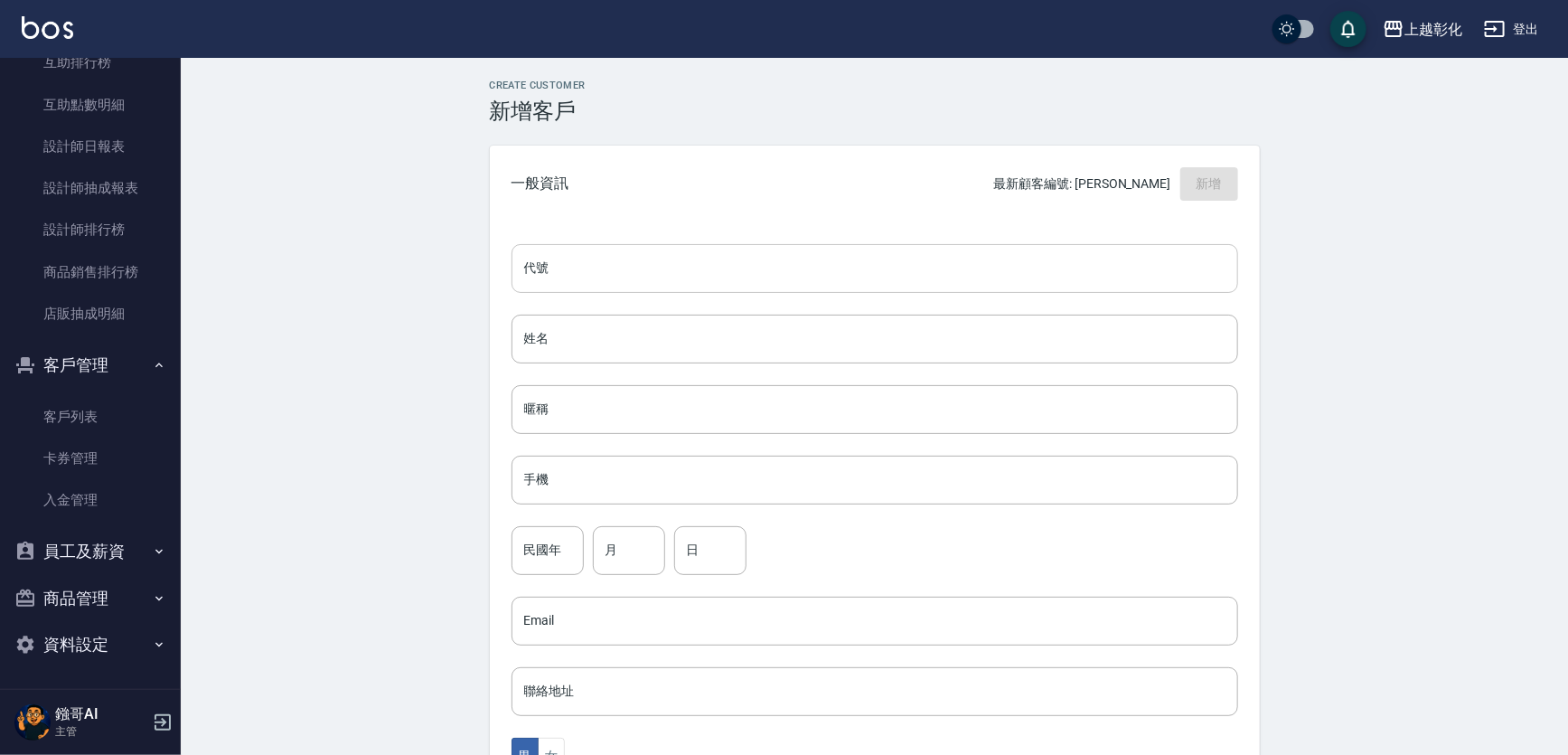
click at [555, 265] on input "代號" at bounding box center [874, 268] width 727 height 49
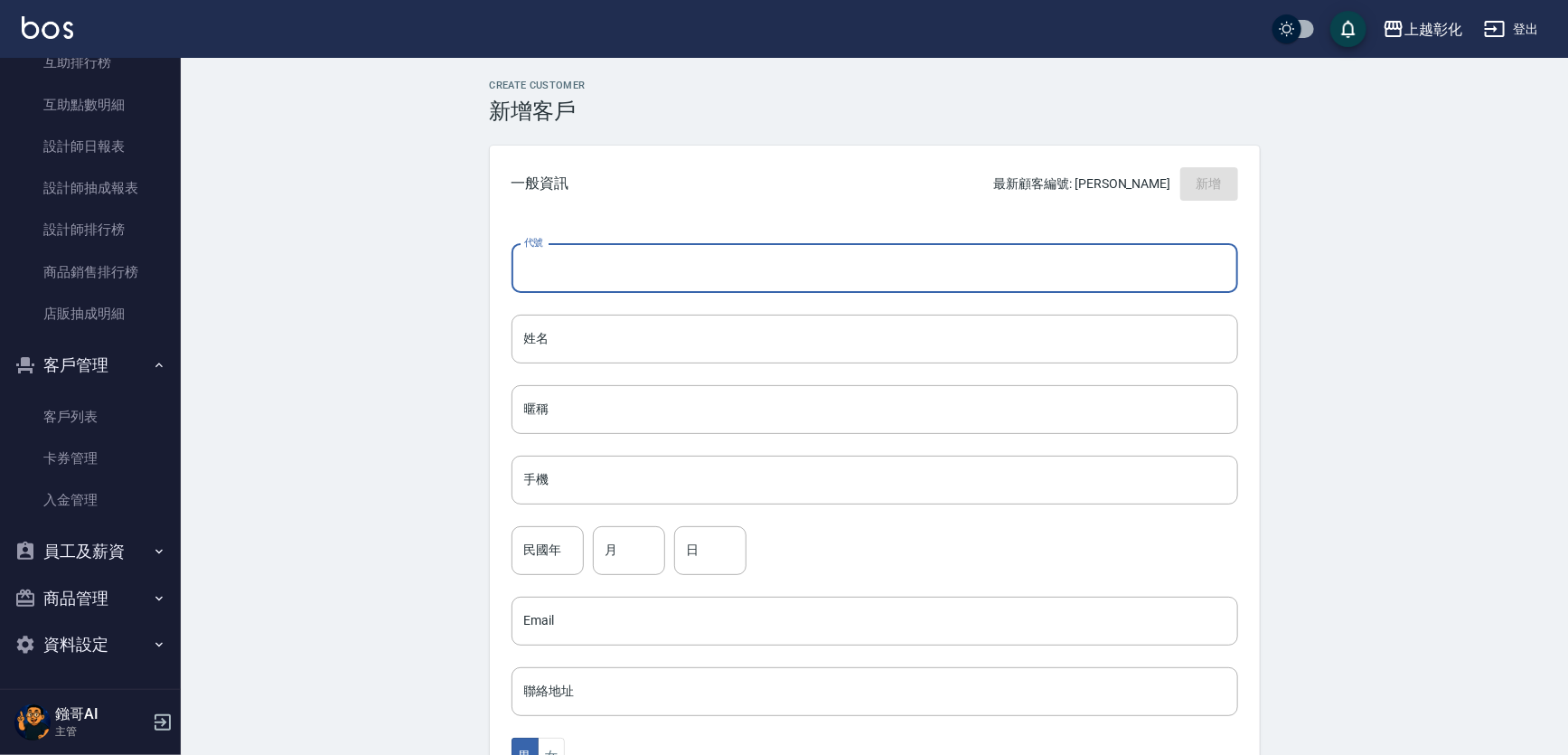
drag, startPoint x: 664, startPoint y: 209, endPoint x: 660, endPoint y: 227, distance: 18.4
click at [663, 211] on div "一般資訊 最新顧客編號: 陳心慈 新增" at bounding box center [874, 184] width 770 height 77
click at [651, 273] on input "代號" at bounding box center [874, 268] width 727 height 49
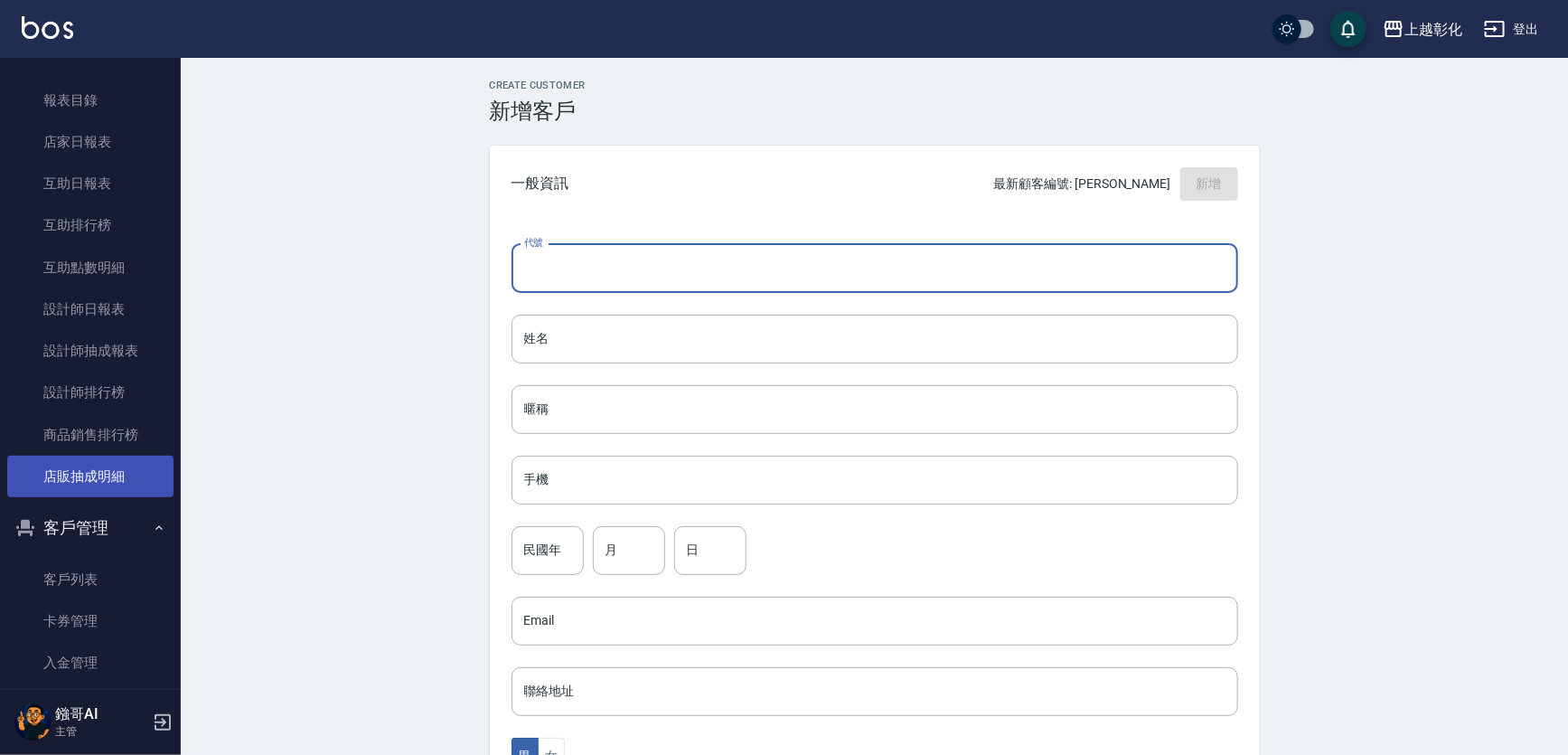
scroll to position [131, 0]
click at [104, 546] on button "客戶管理" at bounding box center [90, 529] width 167 height 47
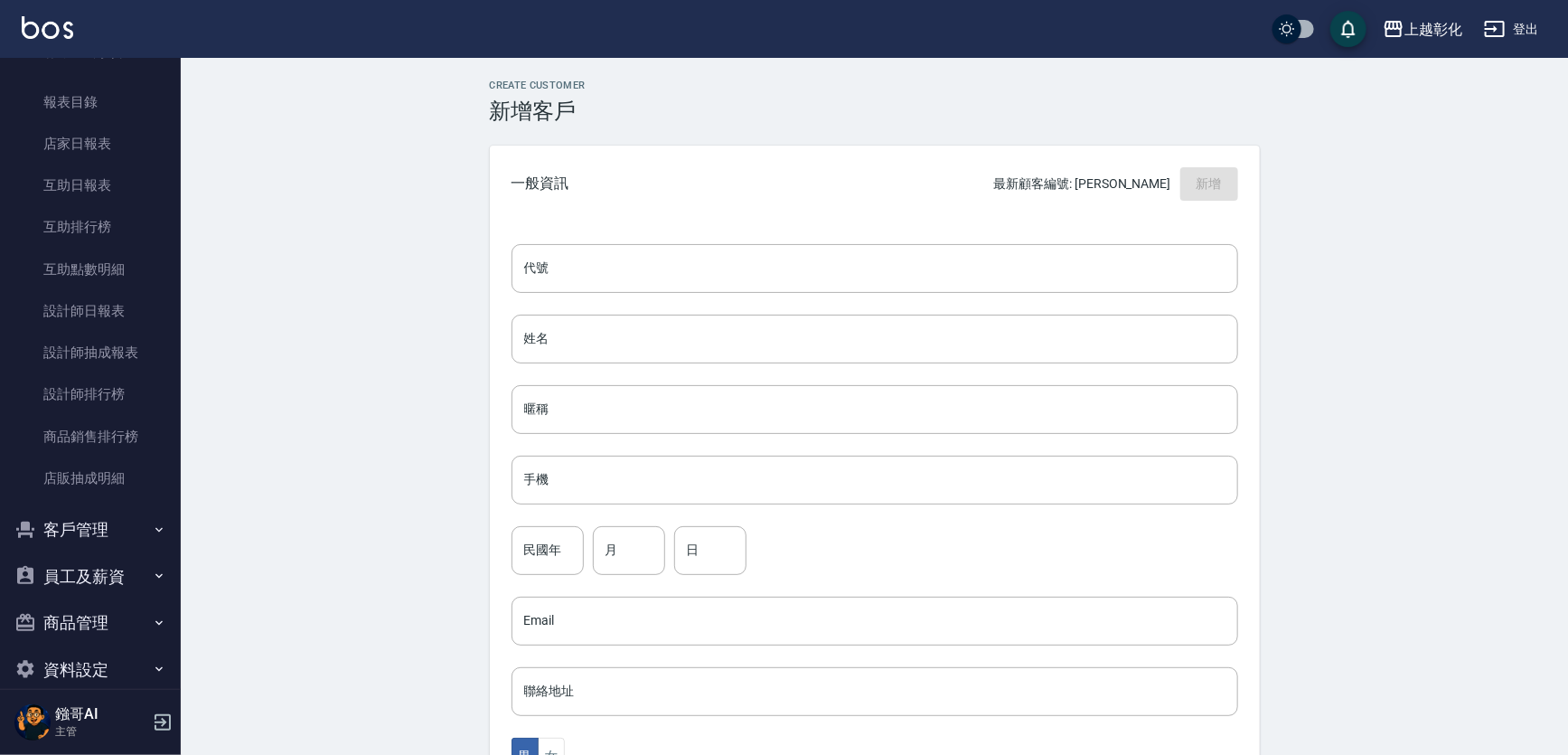
click at [104, 565] on button "員工及薪資" at bounding box center [90, 576] width 167 height 47
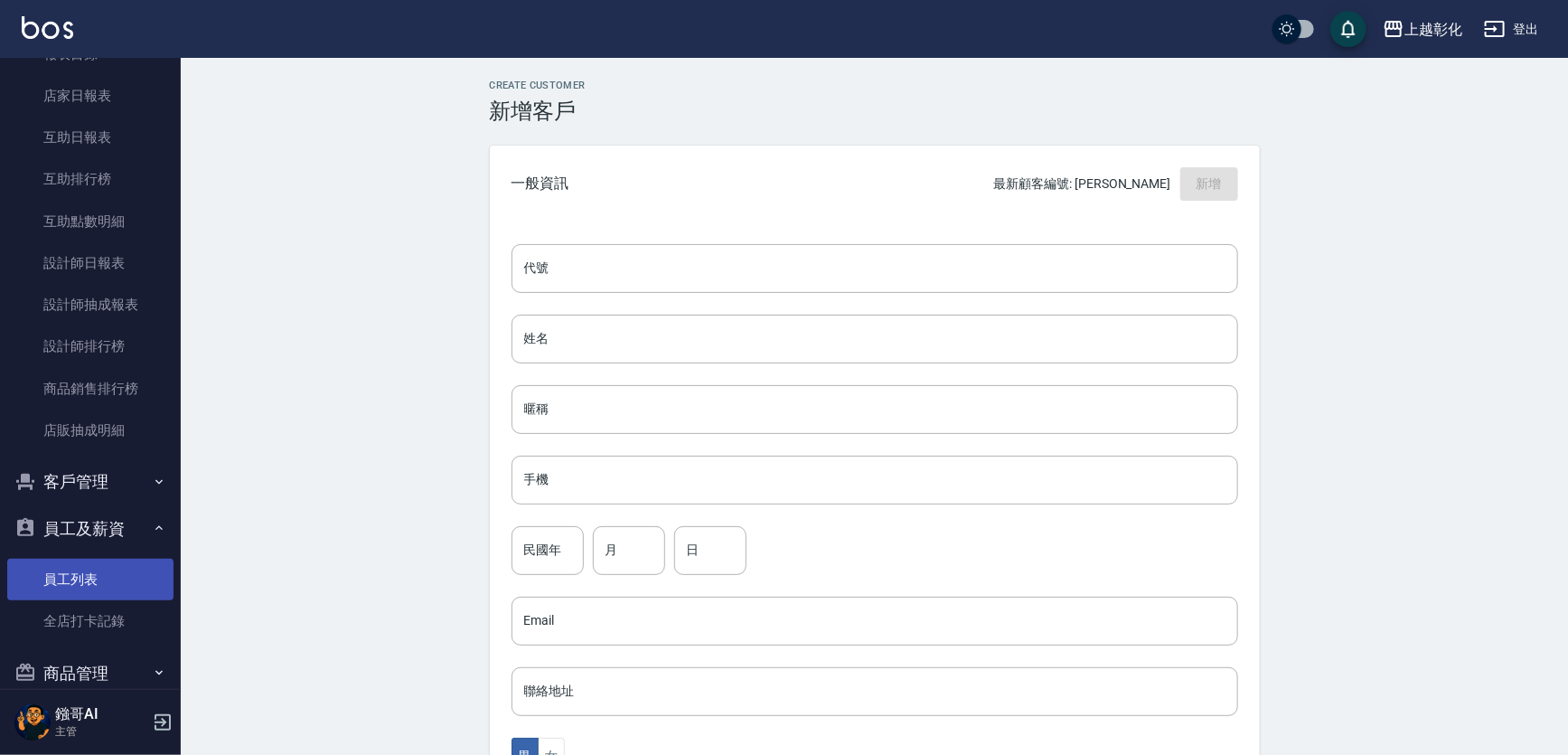
scroll to position [254, 0]
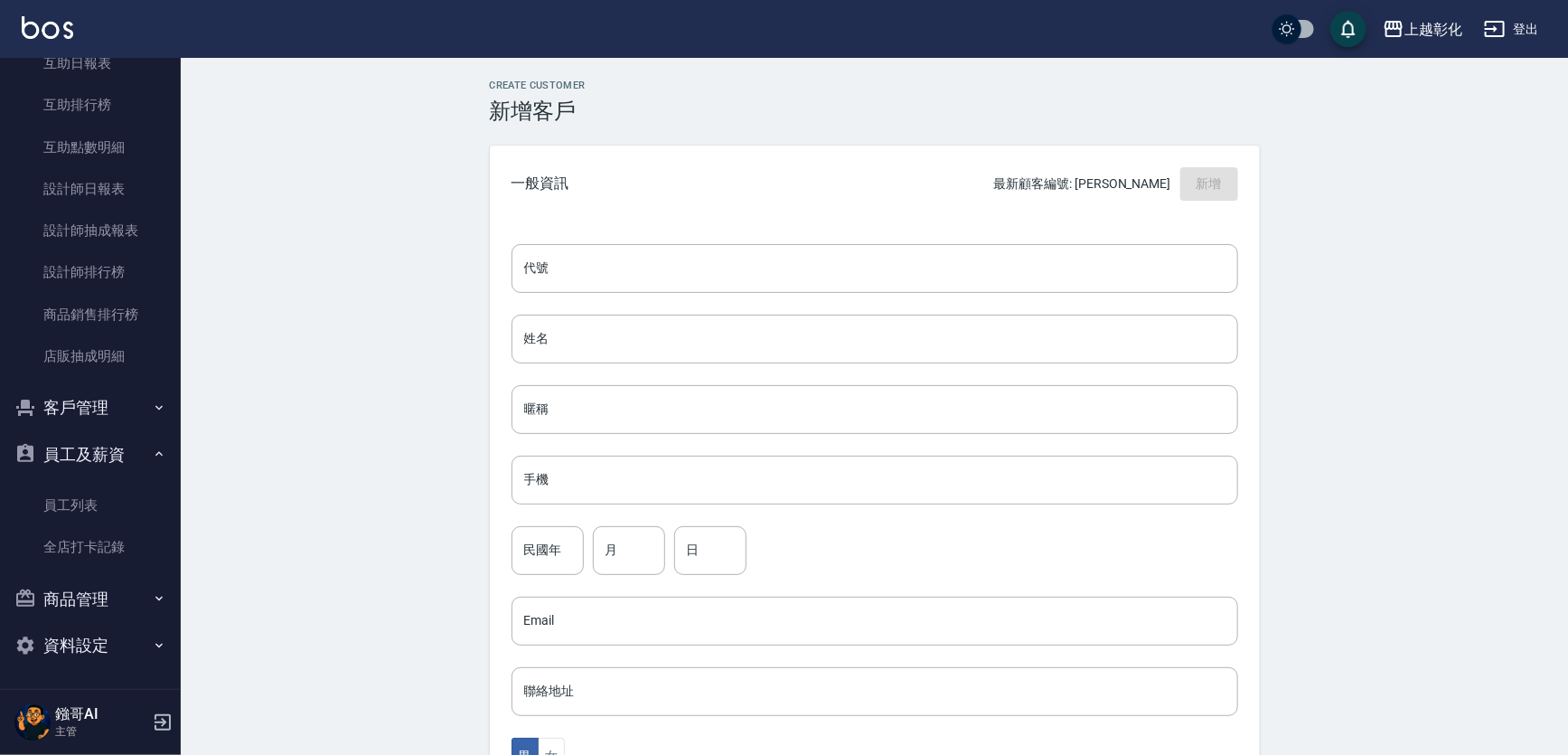
click at [110, 406] on button "客戶管理" at bounding box center [90, 407] width 167 height 47
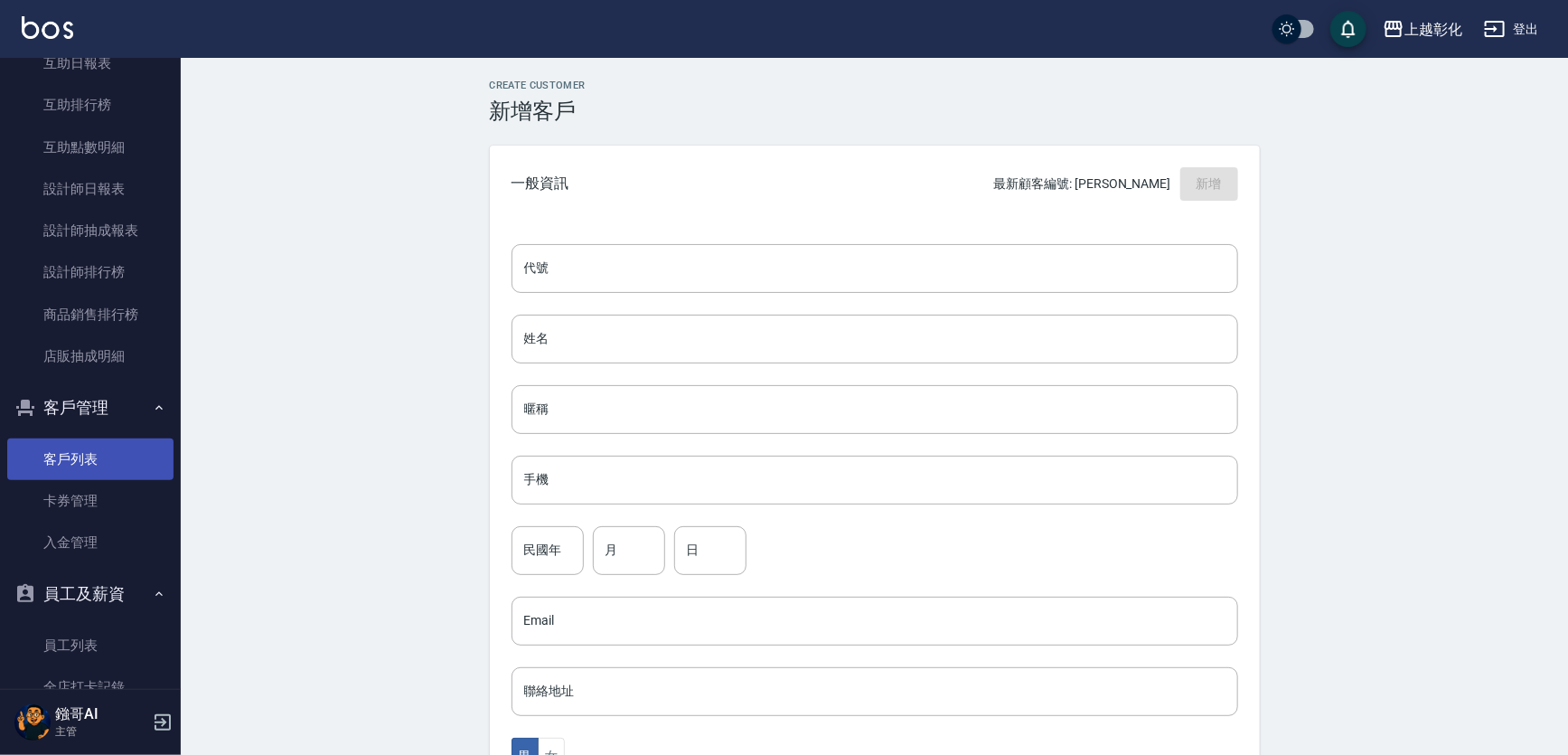
click at [112, 457] on link "客戶列表" at bounding box center [90, 459] width 167 height 42
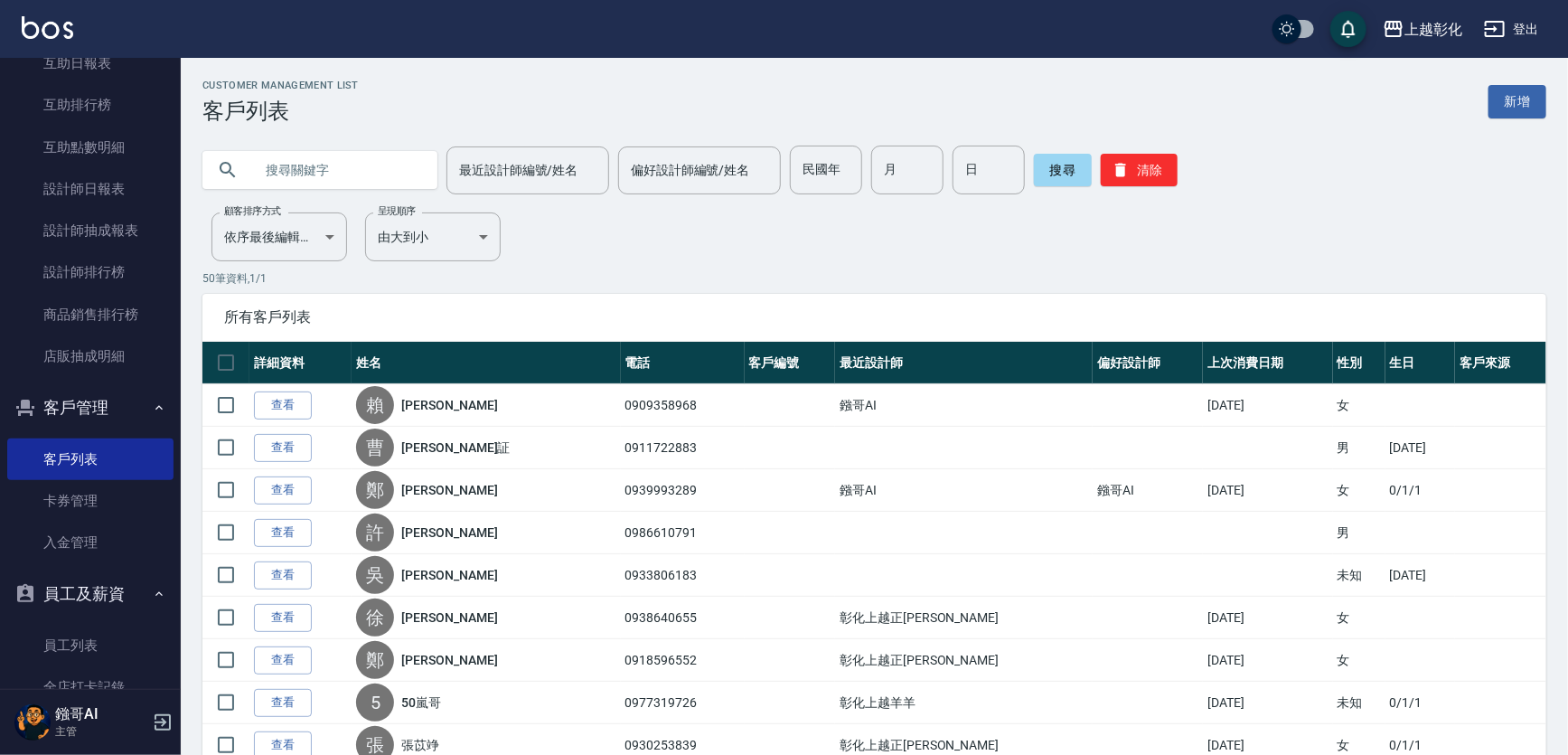
click at [365, 186] on input "text" at bounding box center [338, 170] width 170 height 49
type input "0978910810"
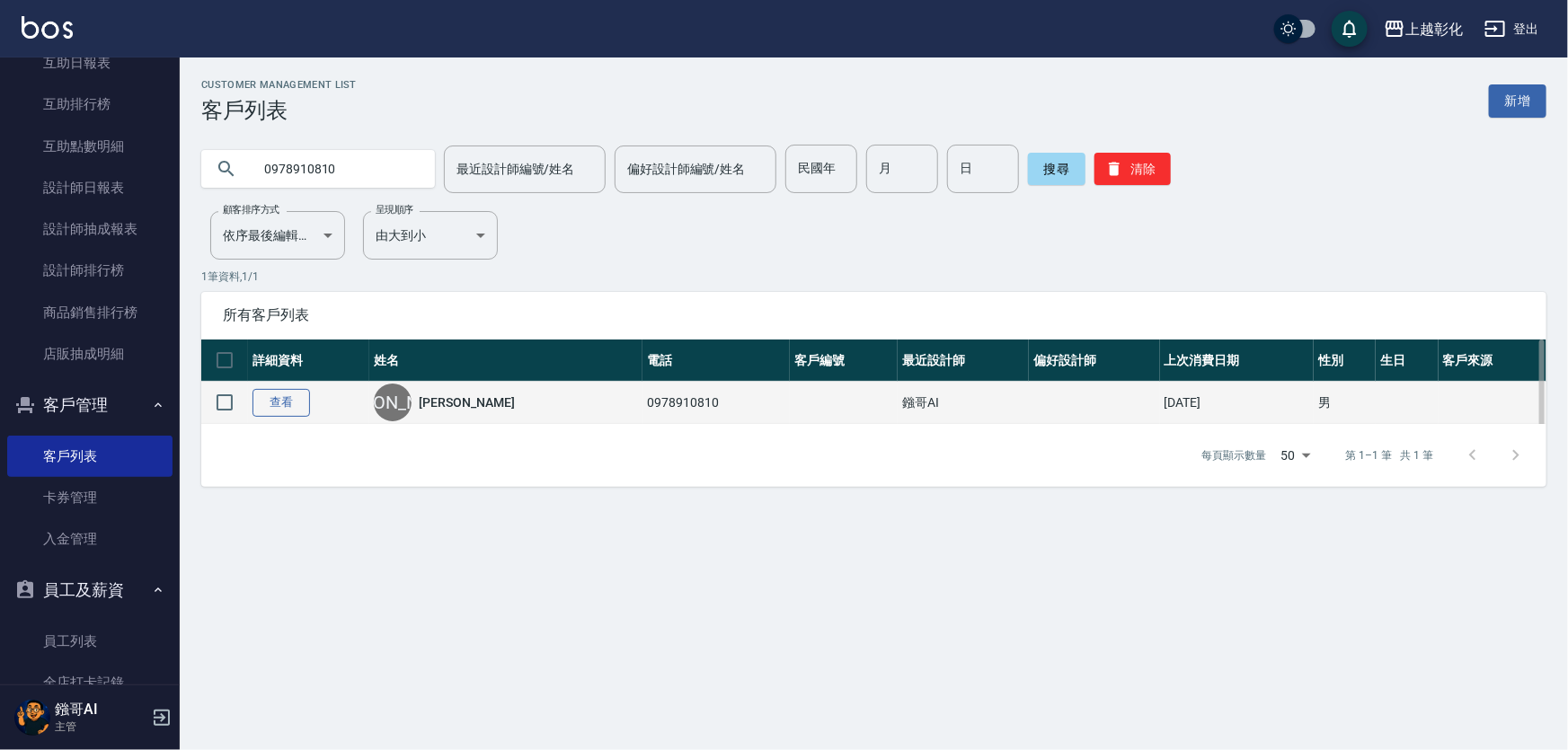
click at [319, 404] on td "查看" at bounding box center [309, 403] width 121 height 43
click at [288, 412] on link "查看" at bounding box center [281, 403] width 58 height 28
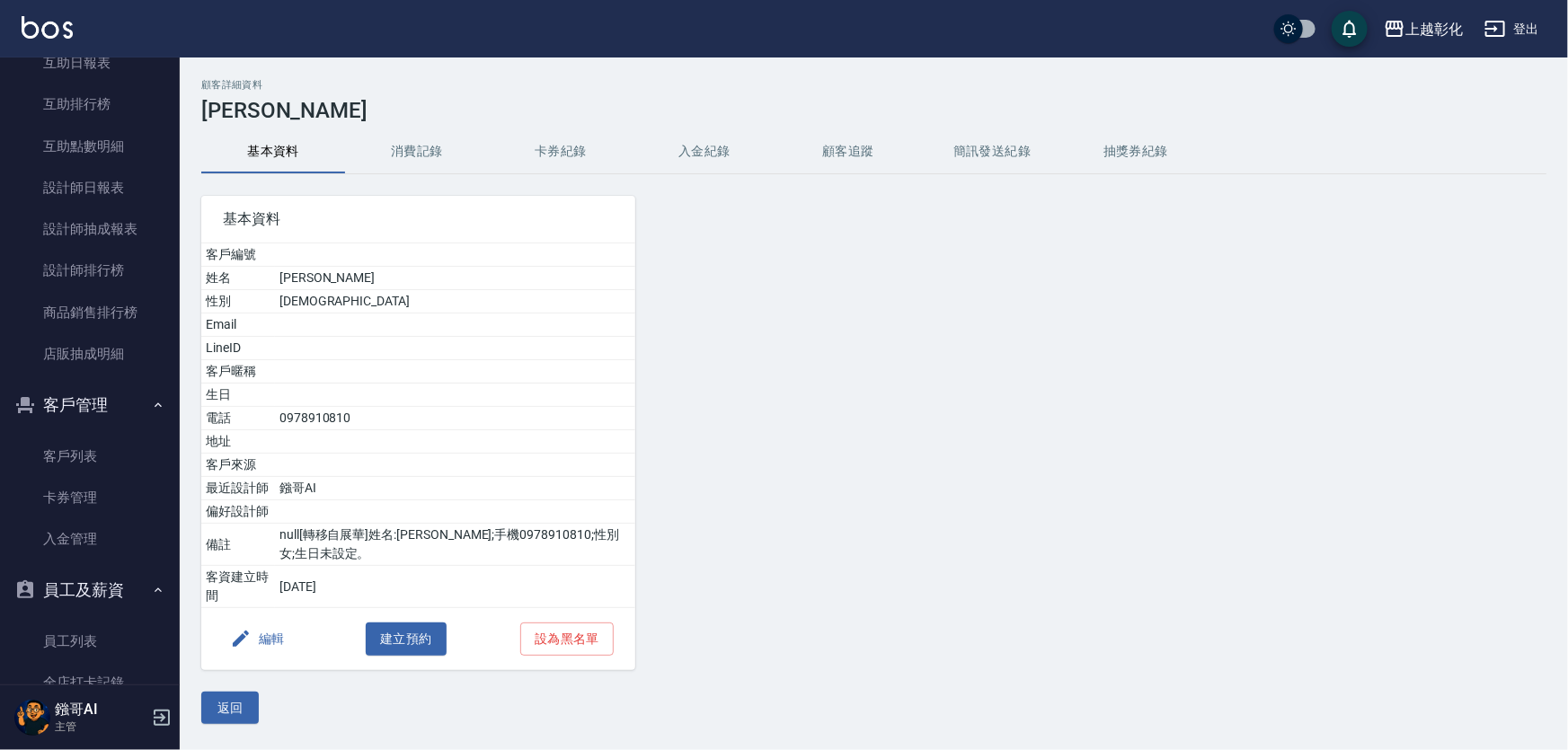
drag, startPoint x: 744, startPoint y: 156, endPoint x: 728, endPoint y: 155, distance: 16.0
click at [743, 156] on button "入金紀錄" at bounding box center [704, 151] width 144 height 43
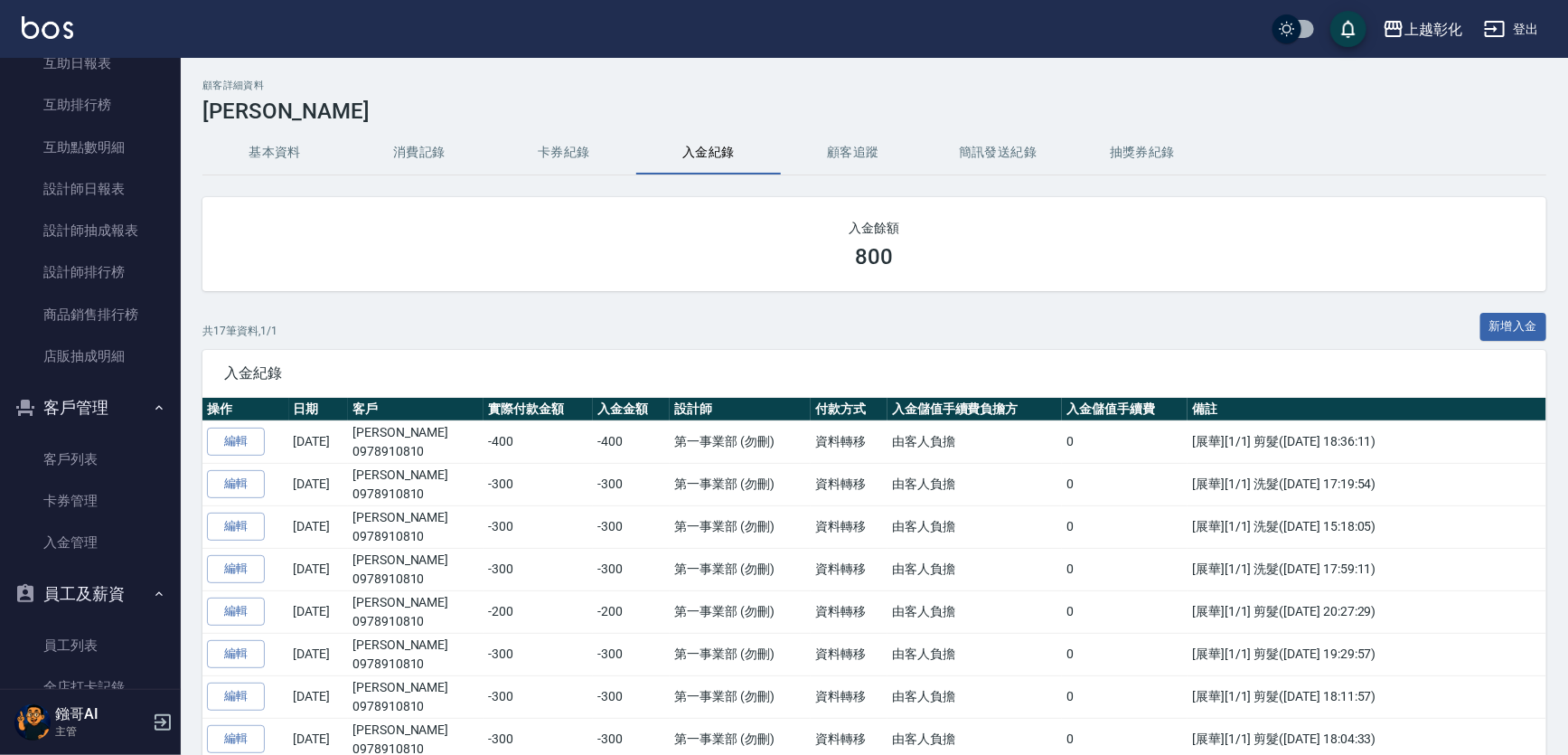
click at [1495, 310] on div "入金餘額 800 共 17 筆資料, 1 / 1 新增入金 入金紀錄 操作 日期 客戶 實際付款金額 入金金額 設計師 付款方式 入金儲值手續費負擔方 入金儲…" at bounding box center [874, 713] width 1343 height 1034
click at [1501, 325] on button "新增入金" at bounding box center [1513, 327] width 67 height 28
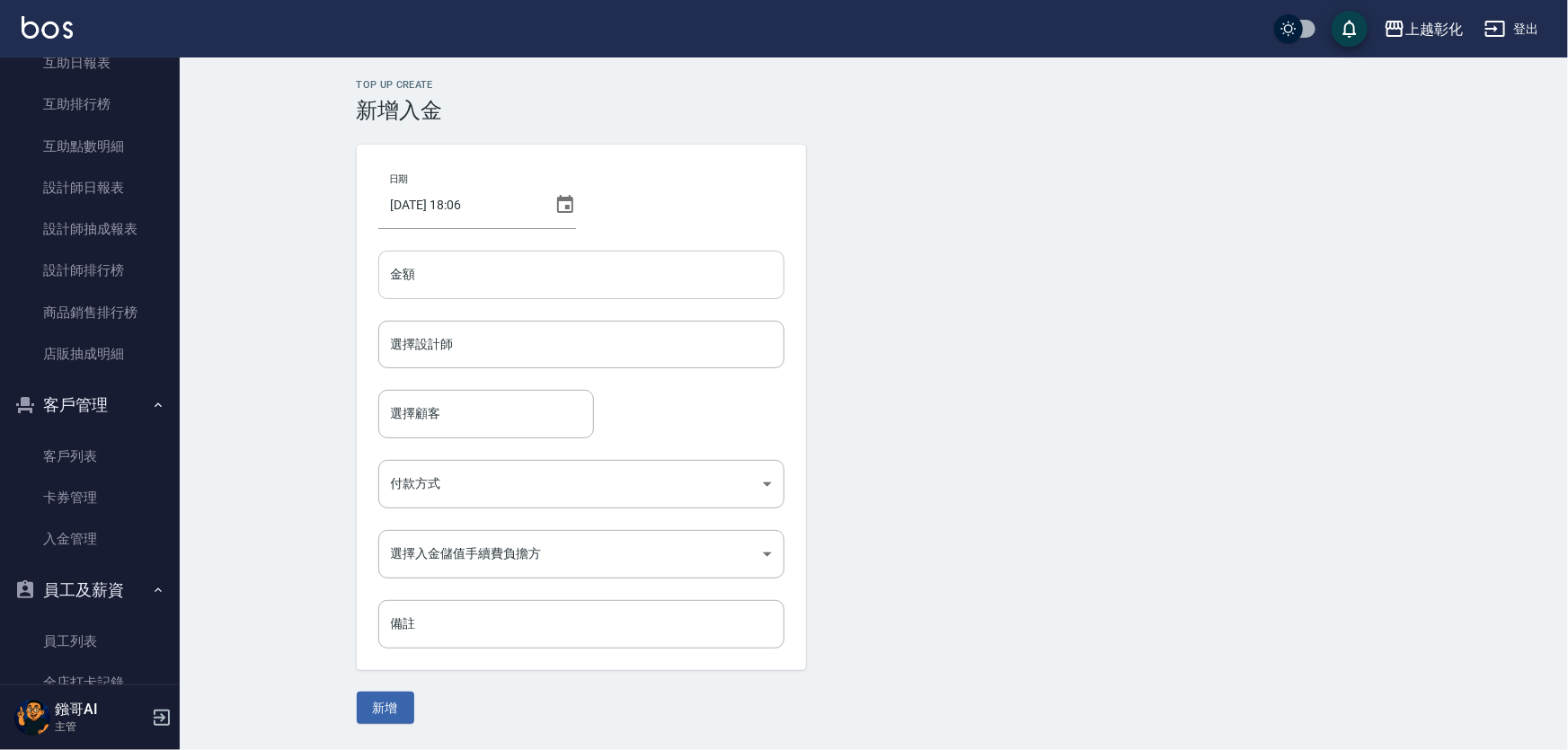
click at [436, 263] on input "金額" at bounding box center [581, 275] width 406 height 49
type input "-400"
click at [356, 691] on button "新增" at bounding box center [385, 708] width 58 height 34
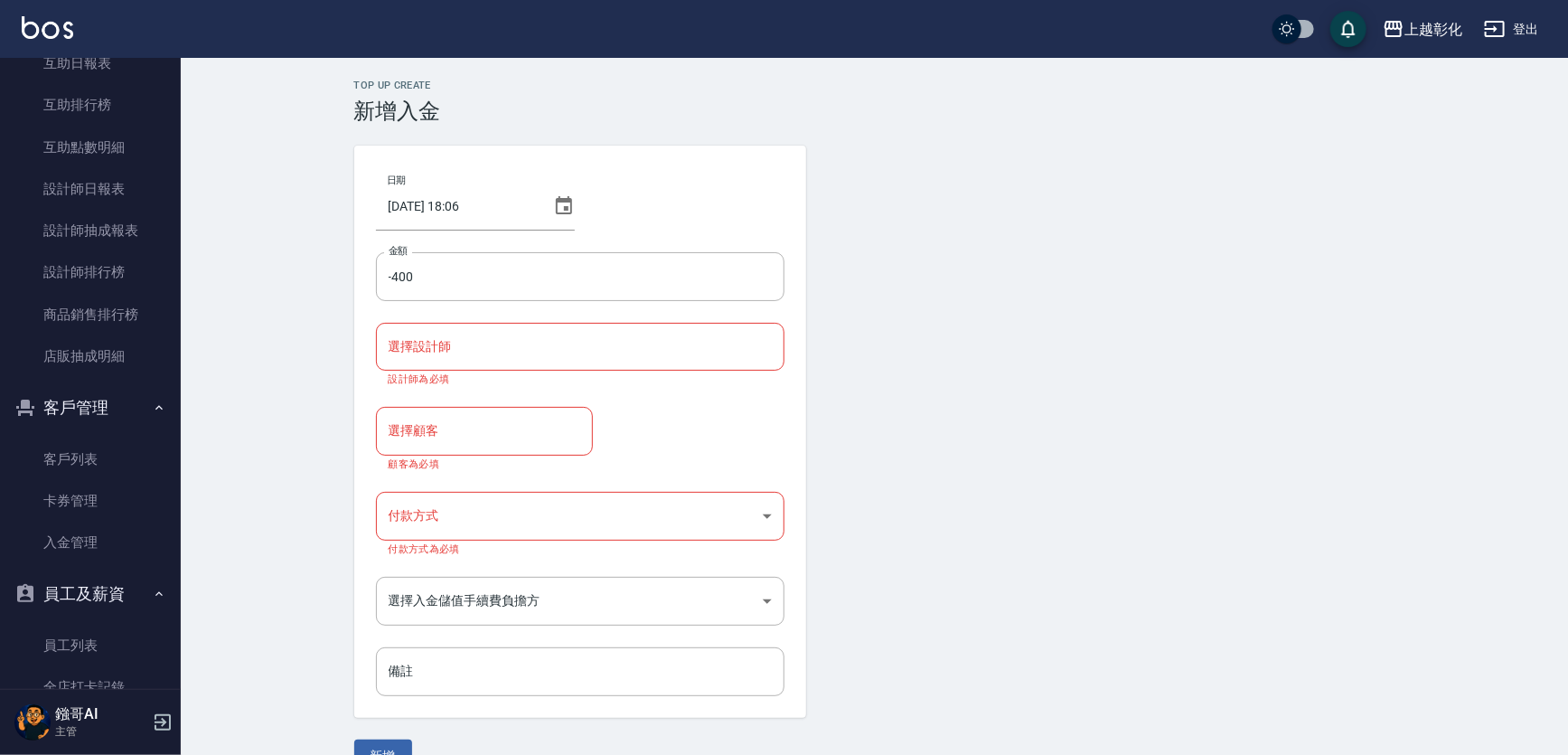
drag, startPoint x: 504, startPoint y: 302, endPoint x: 526, endPoint y: 428, distance: 127.9
click at [504, 320] on div "日期 2025/09/08 18:06 金額 -400 金額 選擇設計師 選擇設計師 設計師為必填 選擇顧客 選擇顧客 顧客為必填 付款方式 ​ 付款方式 付…" at bounding box center [580, 431] width 452 height 572
click at [526, 428] on input "選擇顧客" at bounding box center [484, 431] width 201 height 32
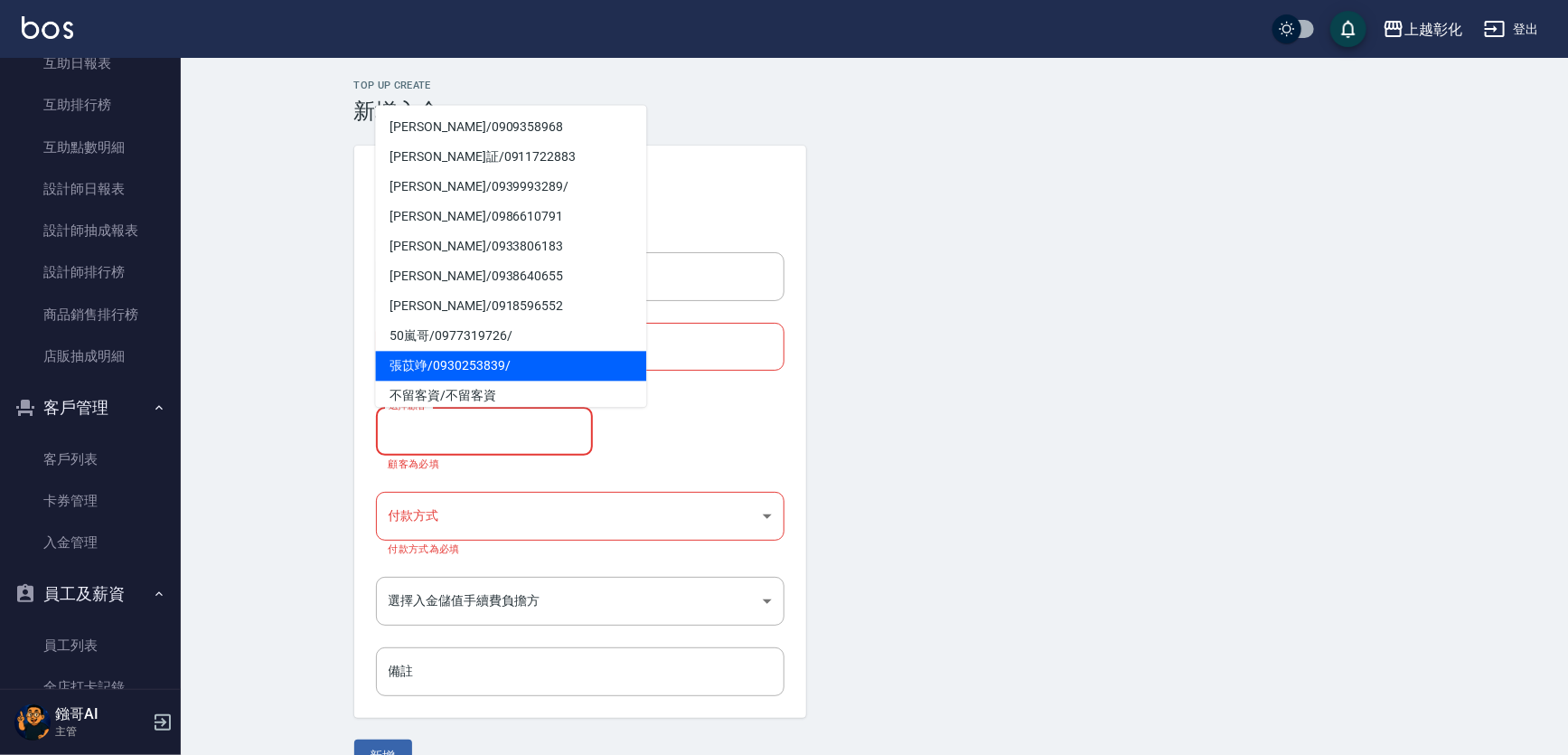
click at [944, 313] on form "日期 2025/09/08 18:06 金額 -400 金額 選擇設計師 選擇設計師 設計師為必填 選擇顧客 選擇顧客 顧客為必填 付款方式 ​ 付款方式 付…" at bounding box center [874, 458] width 1041 height 626
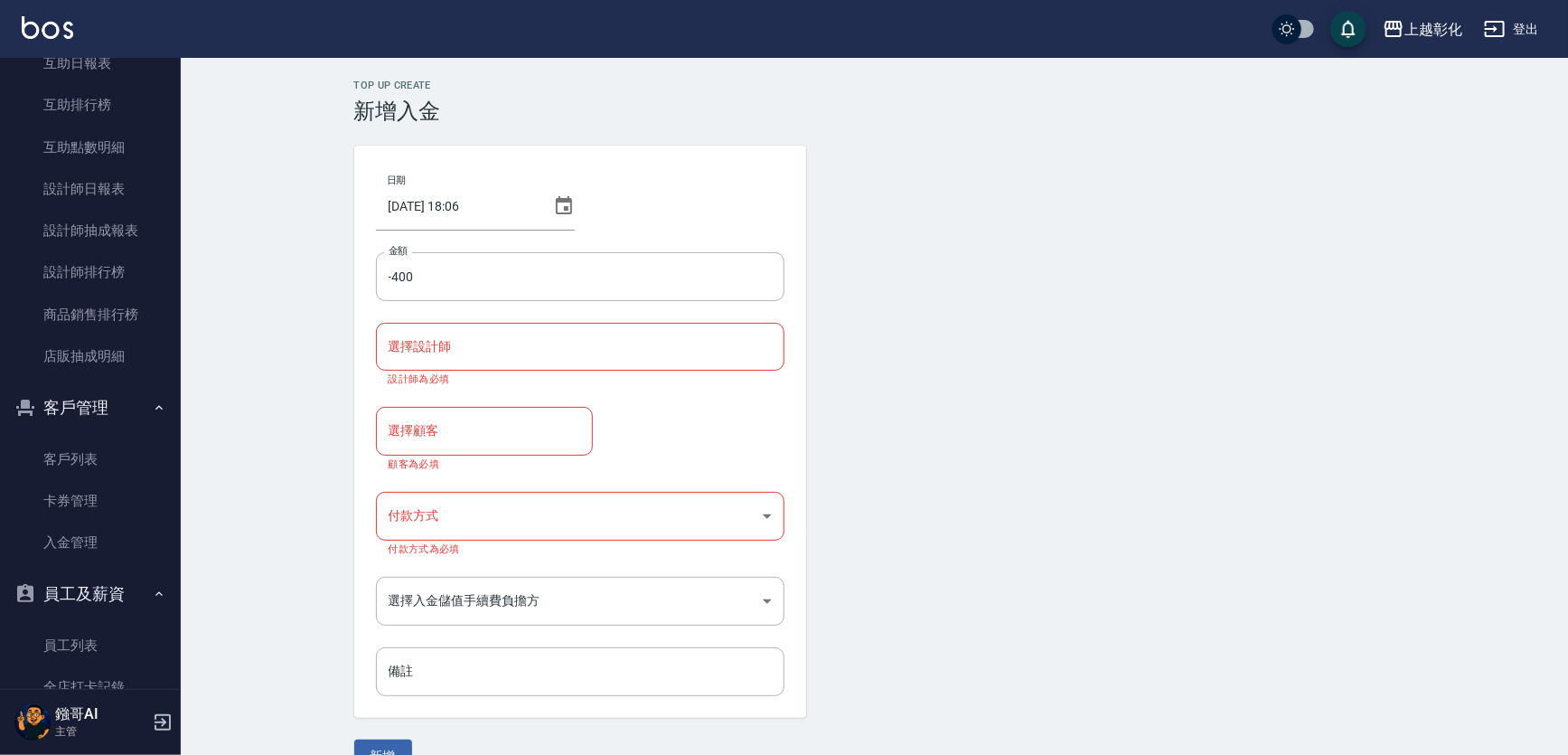
click at [567, 355] on input "選擇設計師" at bounding box center [580, 347] width 392 height 32
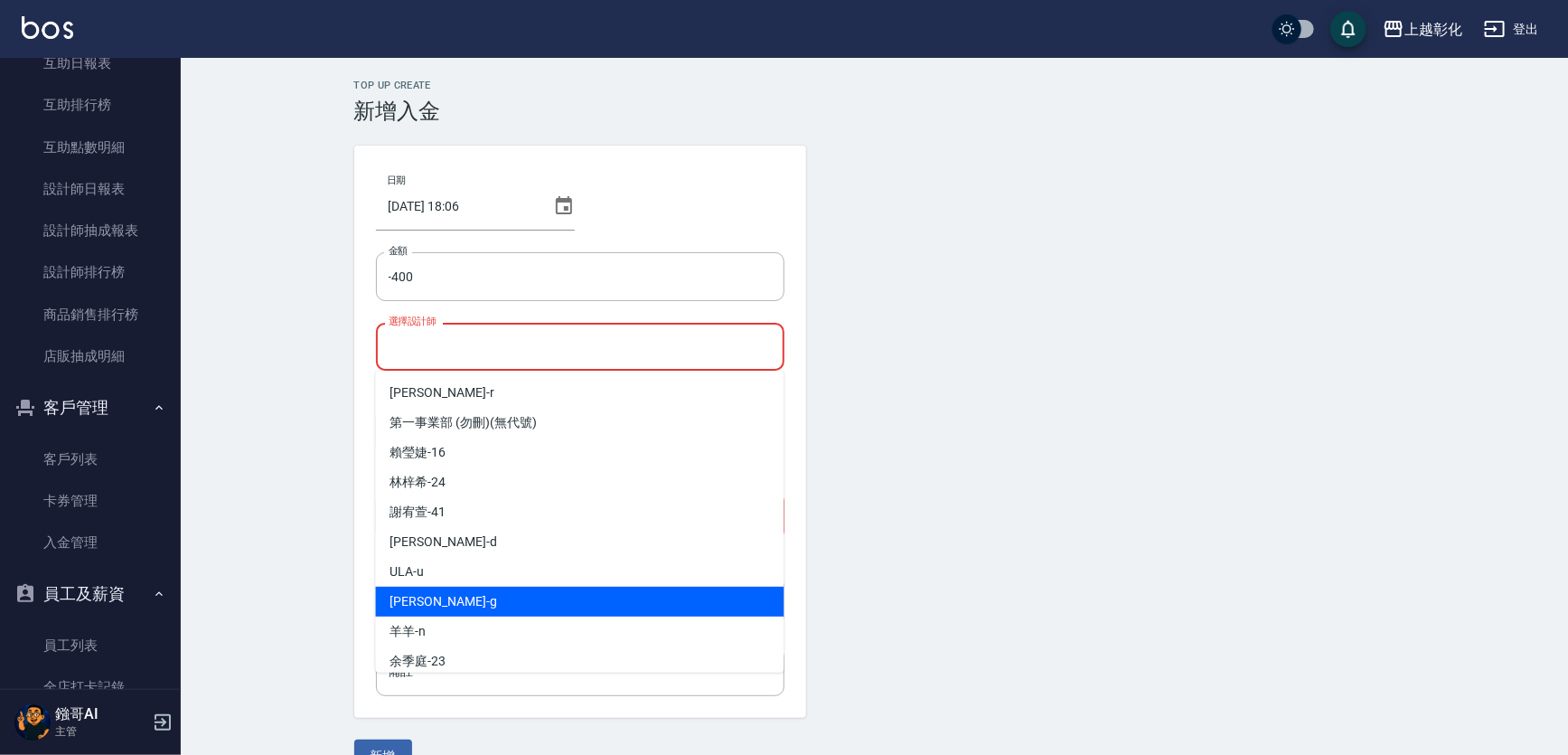
click at [440, 602] on div "Gary -g" at bounding box center [579, 602] width 408 height 30
type input "Gary-g"
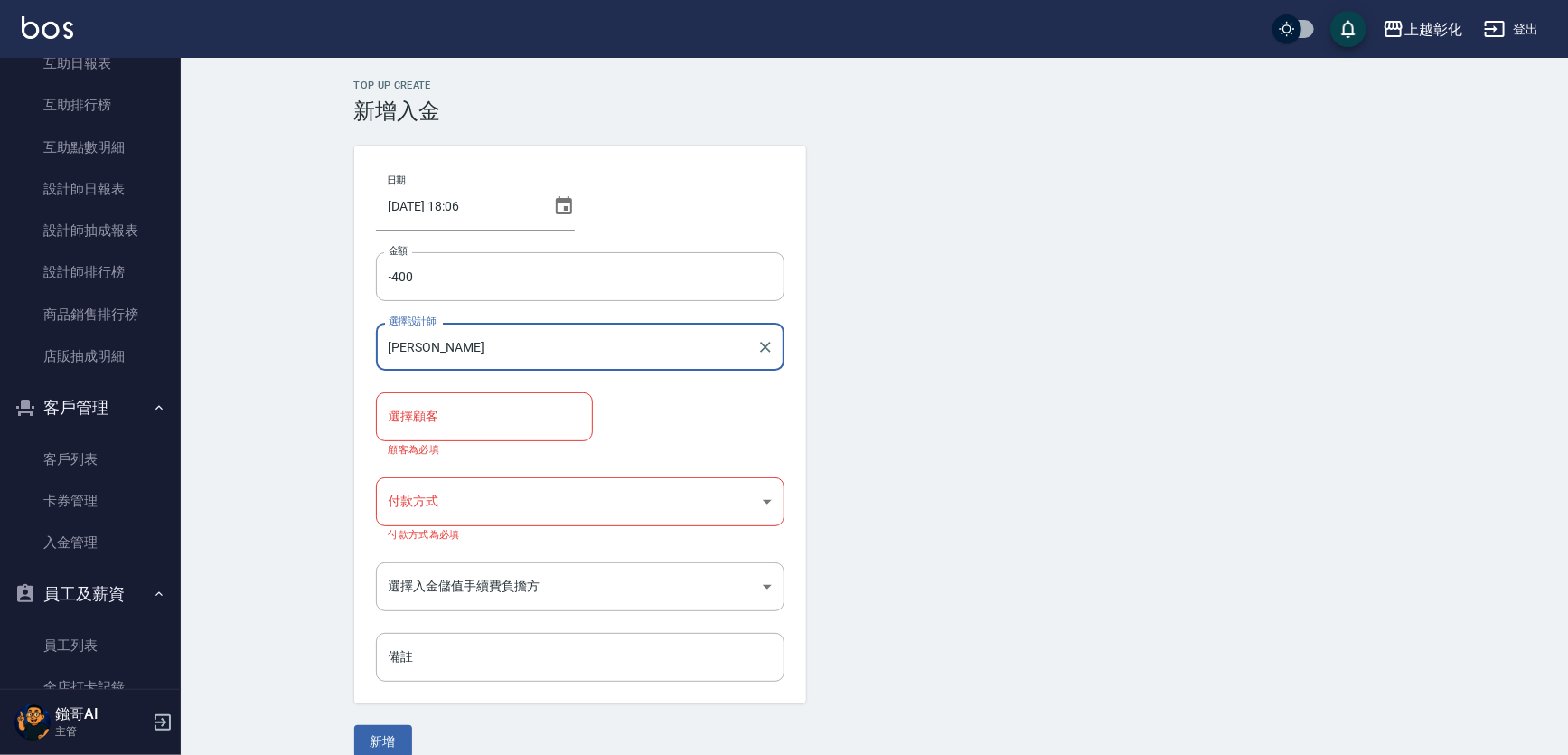
drag, startPoint x: 448, startPoint y: 438, endPoint x: 451, endPoint y: 421, distance: 17.3
click at [450, 429] on div "選擇顧客 選擇顧客 顧客為必填" at bounding box center [484, 423] width 217 height 62
click at [451, 421] on input "選擇顧客" at bounding box center [484, 416] width 201 height 32
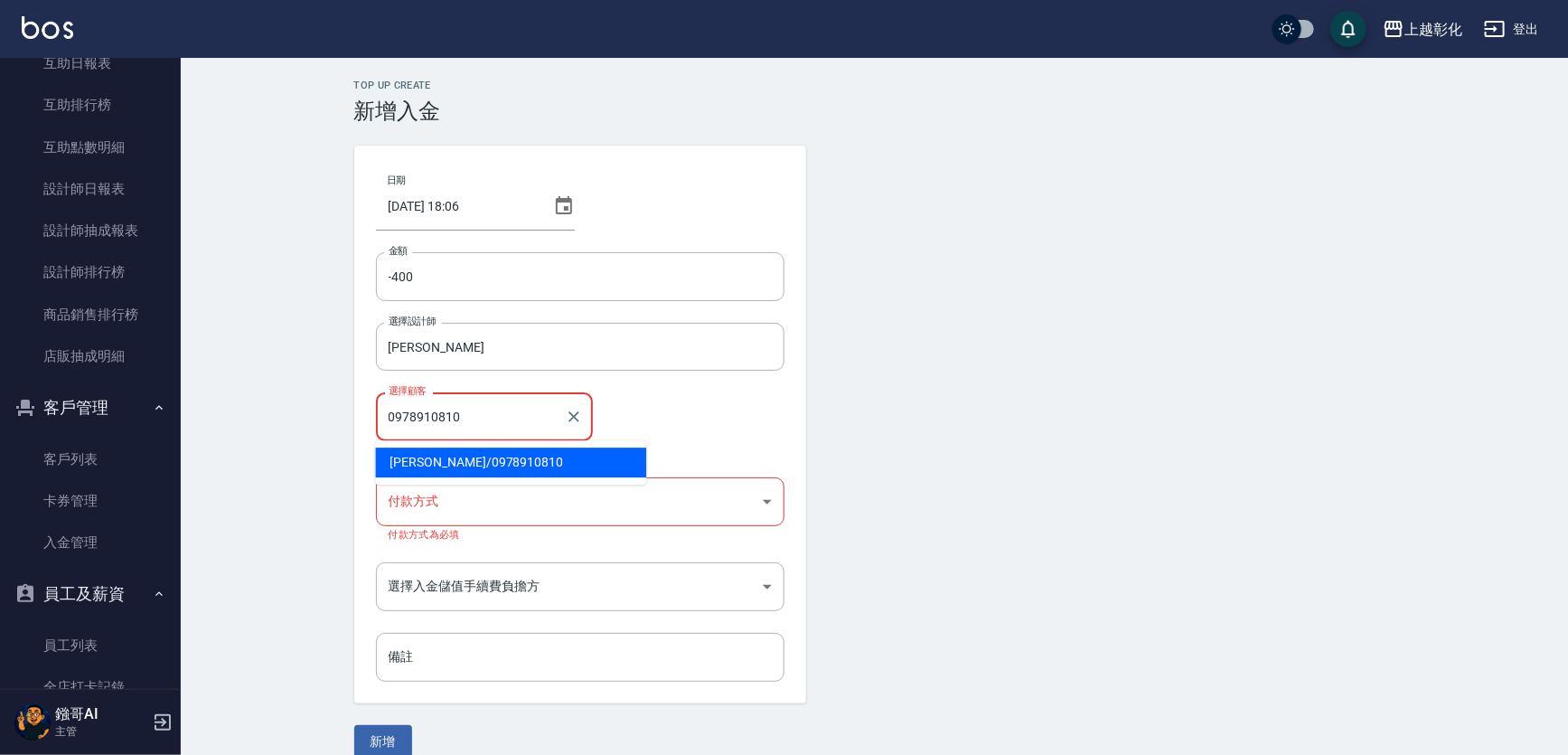
click at [457, 457] on span "李易達 / 0978910810" at bounding box center [511, 462] width 271 height 30
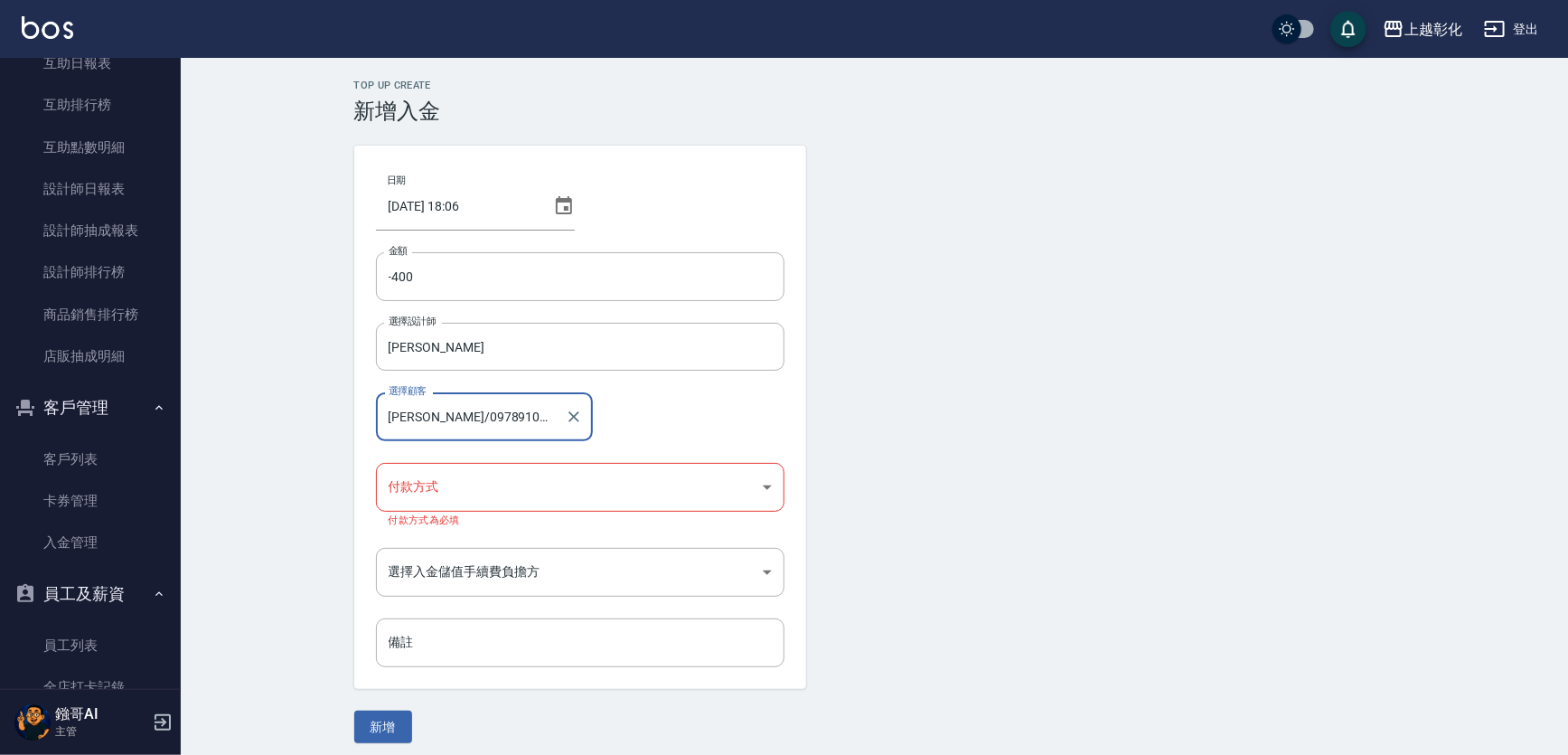
type input "[PERSON_NAME]/0978910810"
click at [463, 483] on body "上越彰化 登出 櫃檯作業 打帳單 帳單列表 現金收支登錄 材料自購登錄 每日結帳 排班表 現場電腦打卡 預約管理 預約管理 單日預約紀錄 單週預約紀錄 報表及…" at bounding box center [784, 382] width 1568 height 765
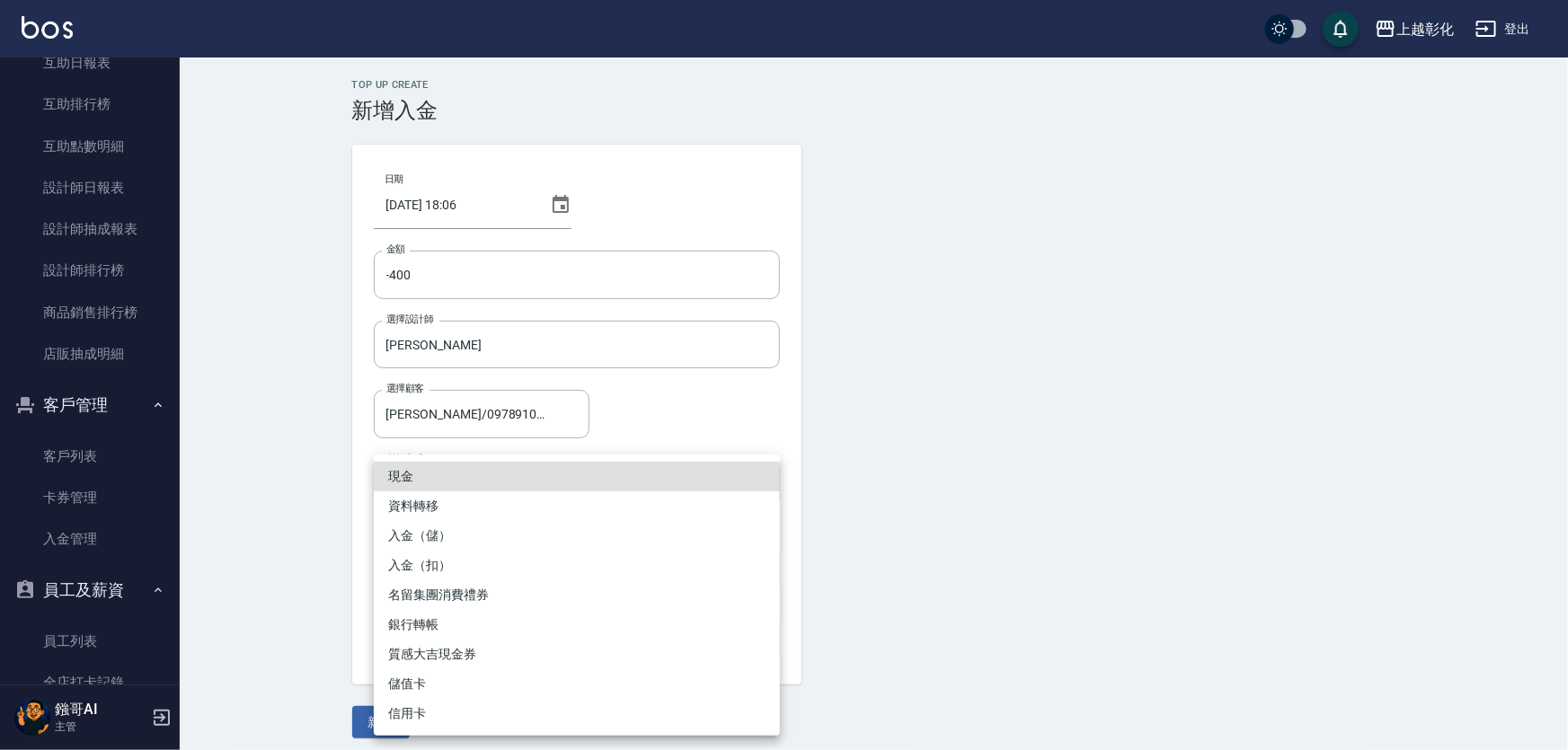
click at [434, 565] on li "入金（扣）" at bounding box center [577, 565] width 406 height 30
type input "入金（扣）"
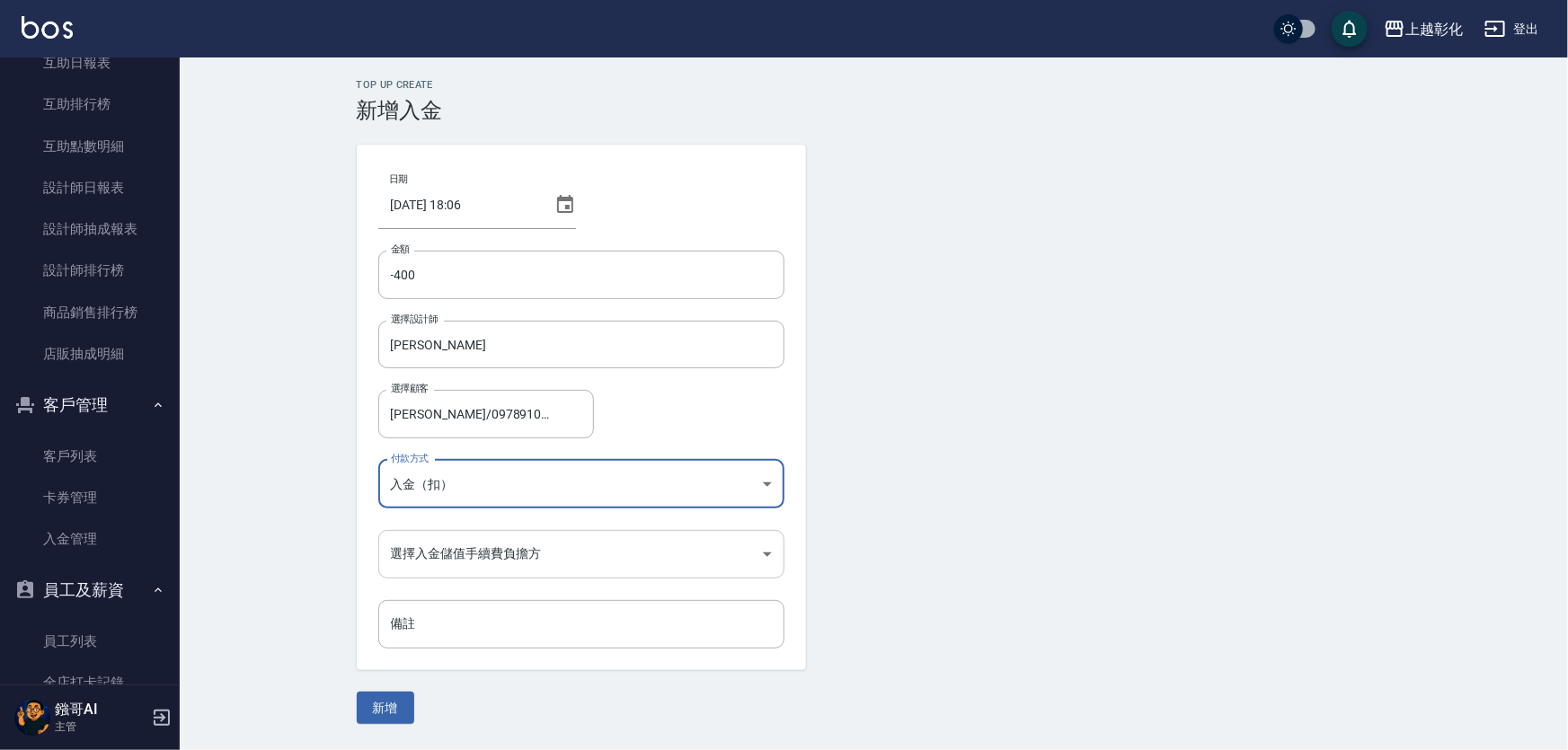
click at [480, 551] on body "上越彰化 登出 櫃檯作業 打帳單 帳單列表 現金收支登錄 材料自購登錄 每日結帳 排班表 現場電腦打卡 預約管理 預約管理 單日預約紀錄 單週預約紀錄 報表及…" at bounding box center [784, 375] width 1568 height 750
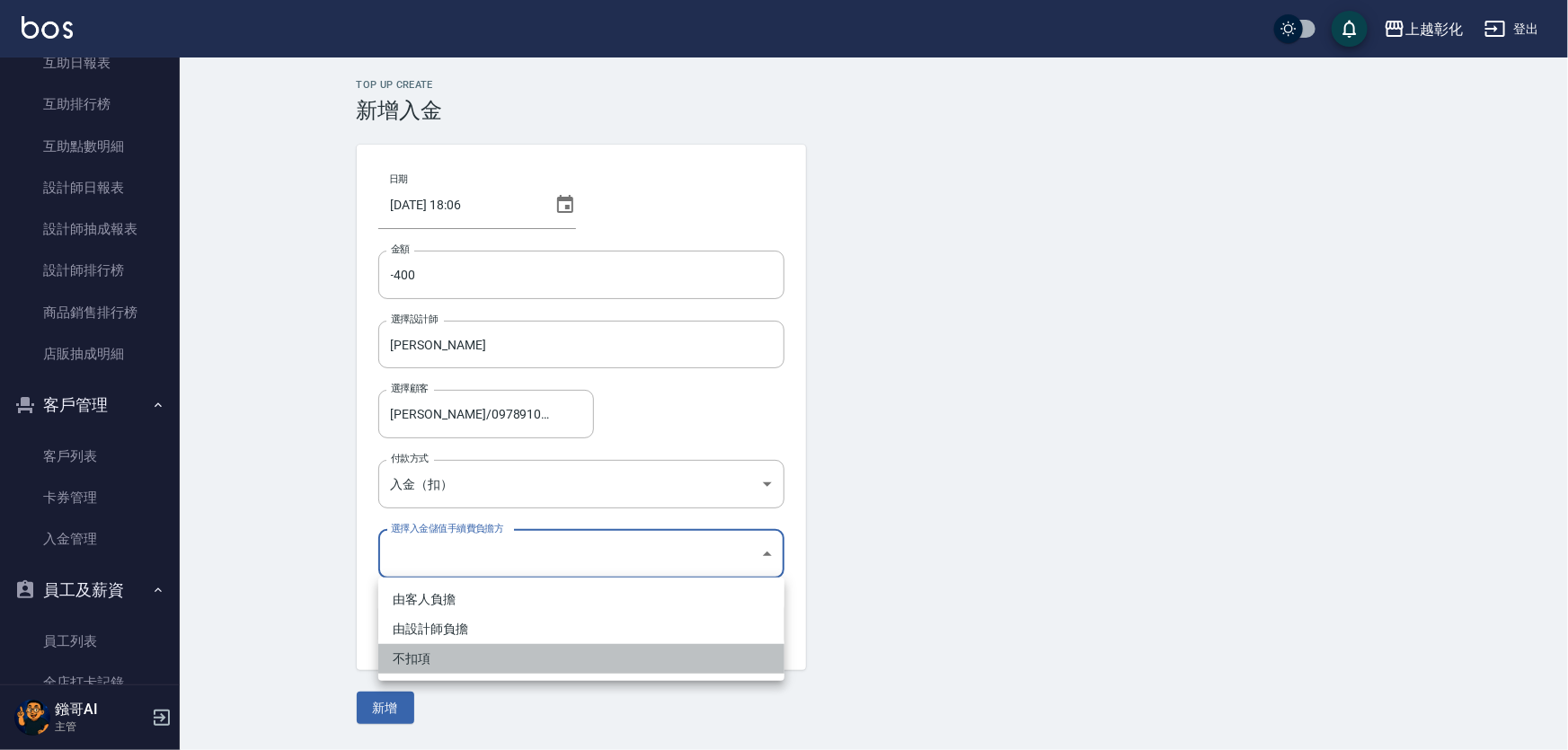
click at [457, 661] on li "不扣項" at bounding box center [581, 659] width 406 height 30
type input "WITHOUTHANDLINGFEE"
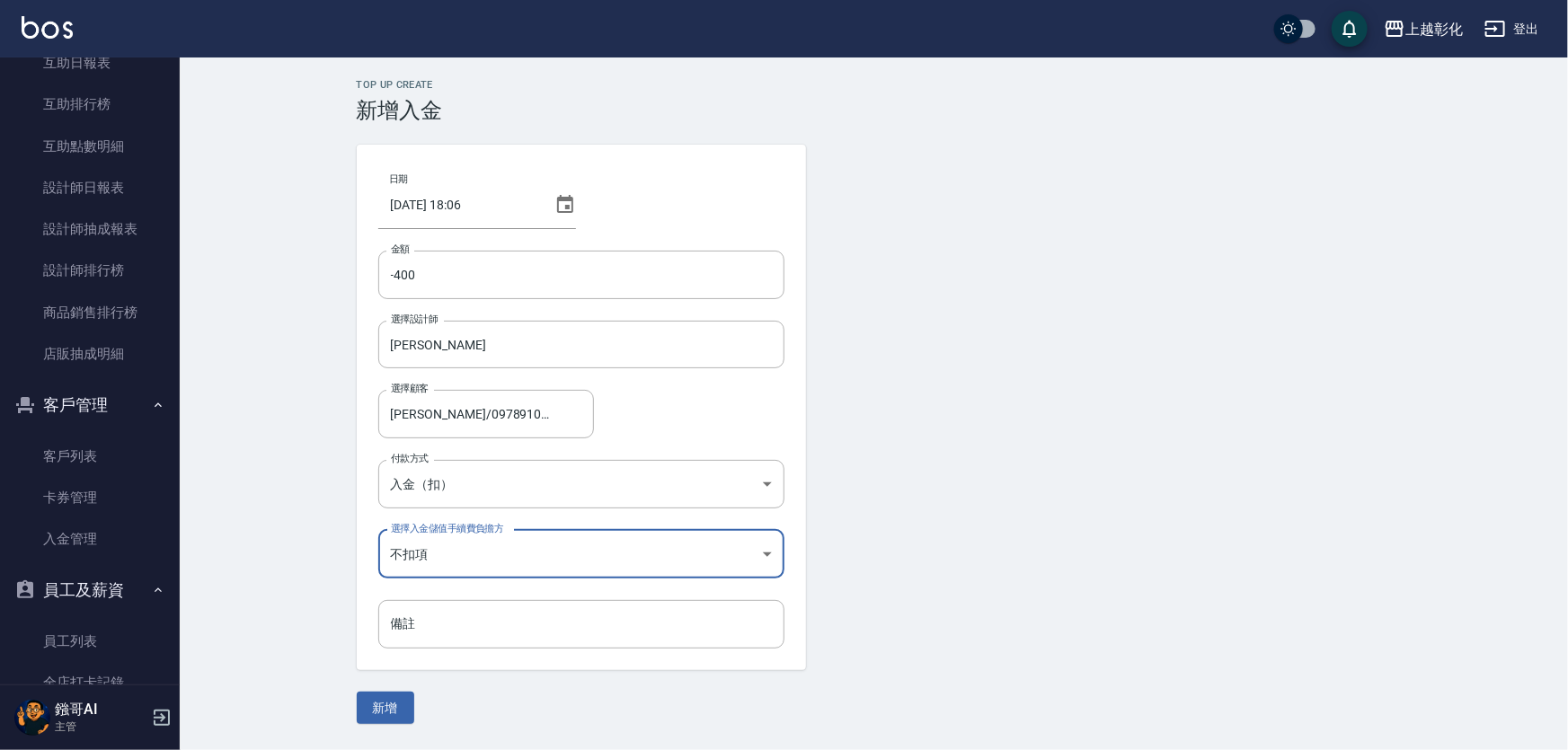
click at [350, 725] on div "Top Up Create 新增入金 日期 2025/09/08 18:06 金額 -400 金額 選擇設計師 Gary-g 選擇設計師 選擇顧客 李易達/0…" at bounding box center [873, 402] width 1388 height 688
click at [367, 718] on button "新增" at bounding box center [385, 708] width 58 height 34
